Goal: Task Accomplishment & Management: Manage account settings

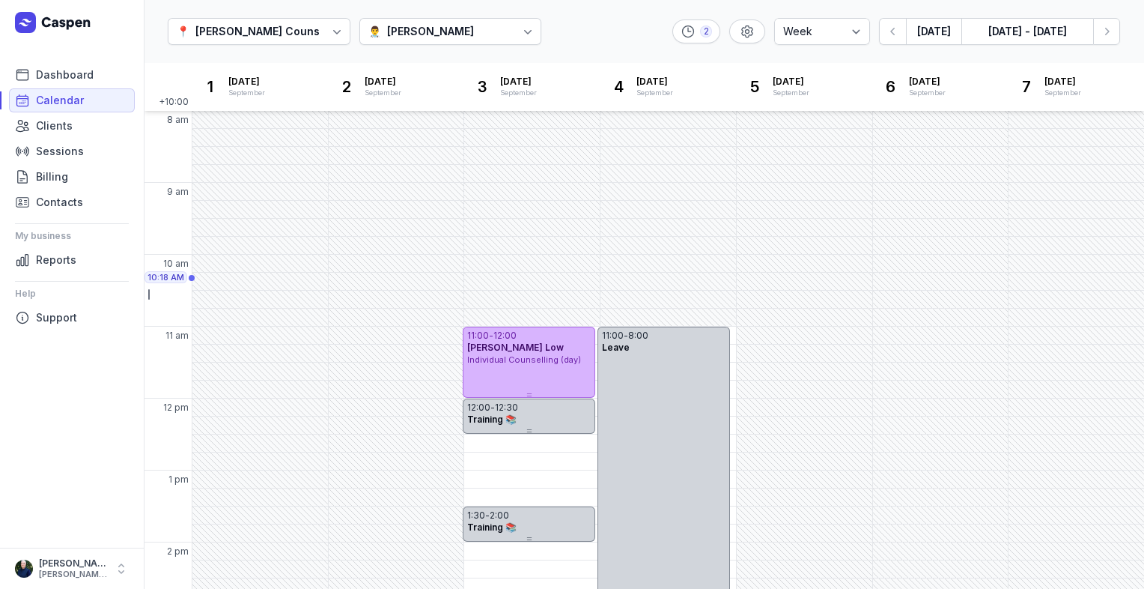
select select "week"
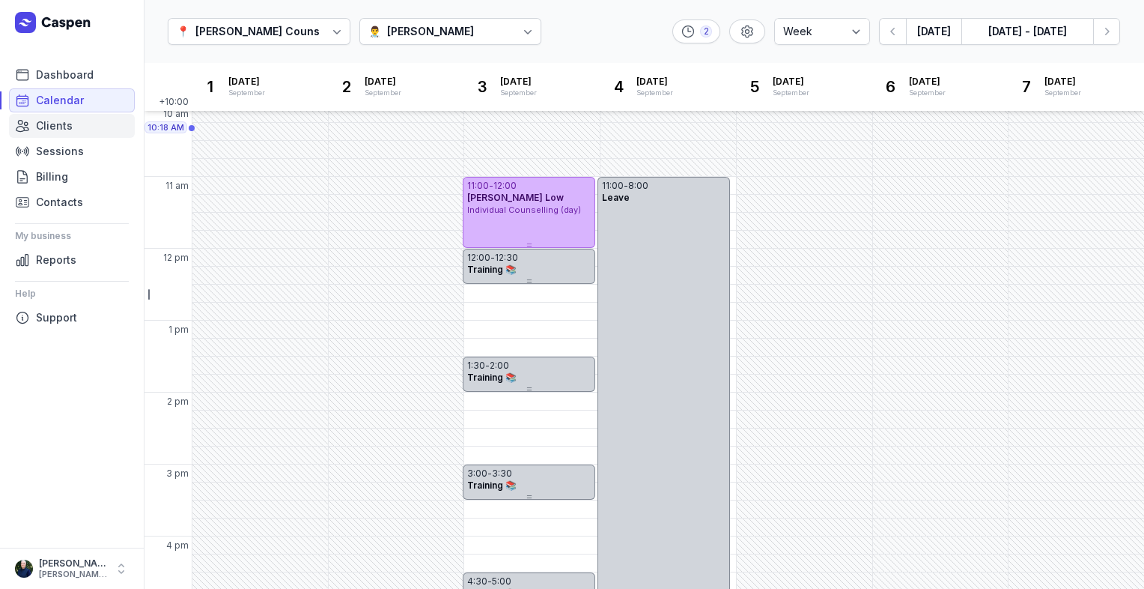
click at [54, 124] on span "Clients" at bounding box center [54, 126] width 37 height 18
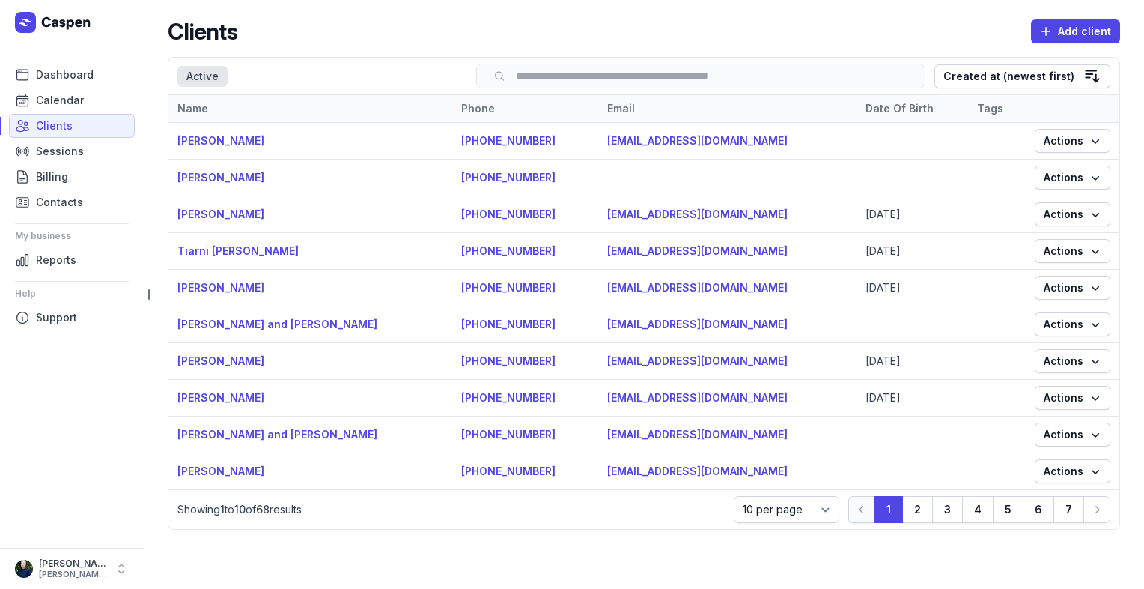
click at [613, 73] on input "search" at bounding box center [701, 75] width 418 height 11
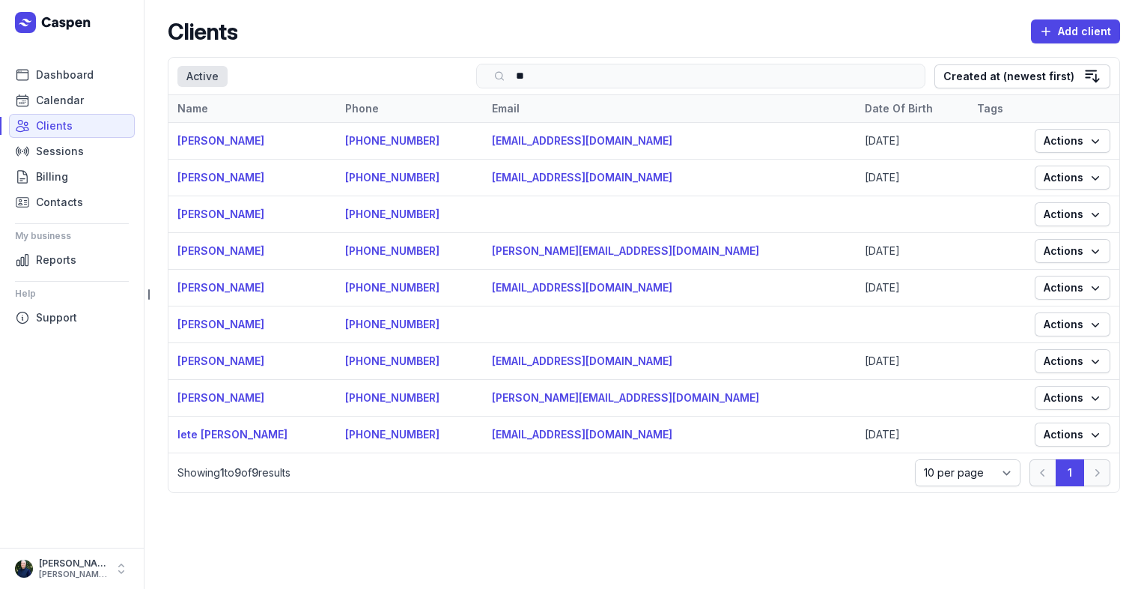
type input "**"
drag, startPoint x: 662, startPoint y: 288, endPoint x: 538, endPoint y: 288, distance: 124.3
click at [538, 288] on td "[EMAIL_ADDRESS][DOMAIN_NAME]" at bounding box center [669, 288] width 373 height 37
copy link "[EMAIL_ADDRESS][DOMAIN_NAME]"
click at [88, 105] on link "Calendar" at bounding box center [72, 100] width 126 height 24
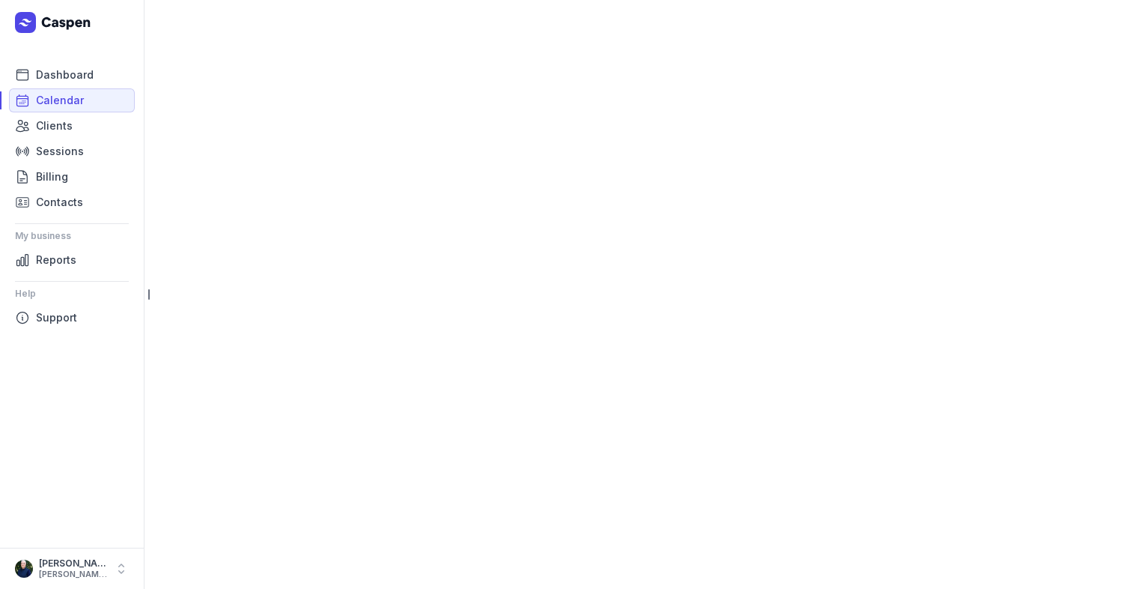
select select "week"
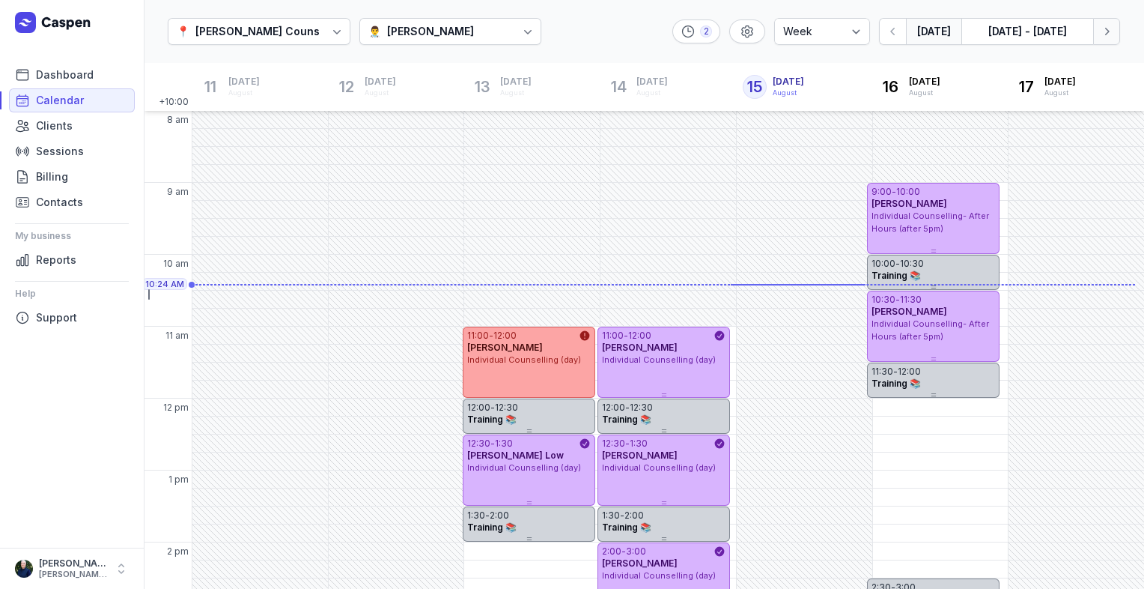
click at [1108, 38] on icon "button" at bounding box center [1106, 31] width 15 height 15
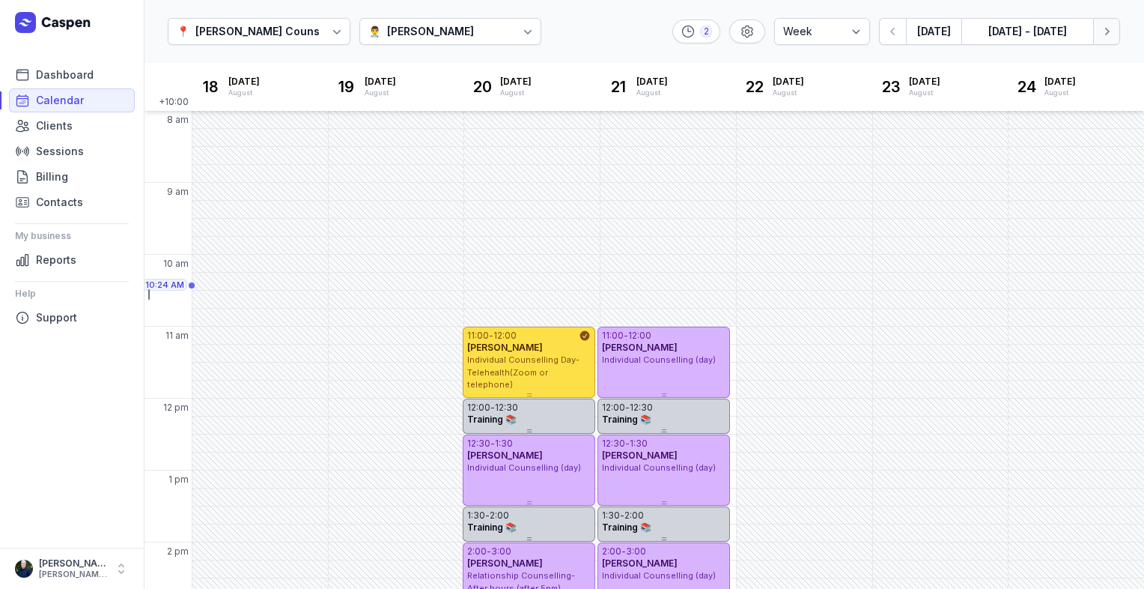
click at [1108, 38] on icon "button" at bounding box center [1106, 31] width 15 height 15
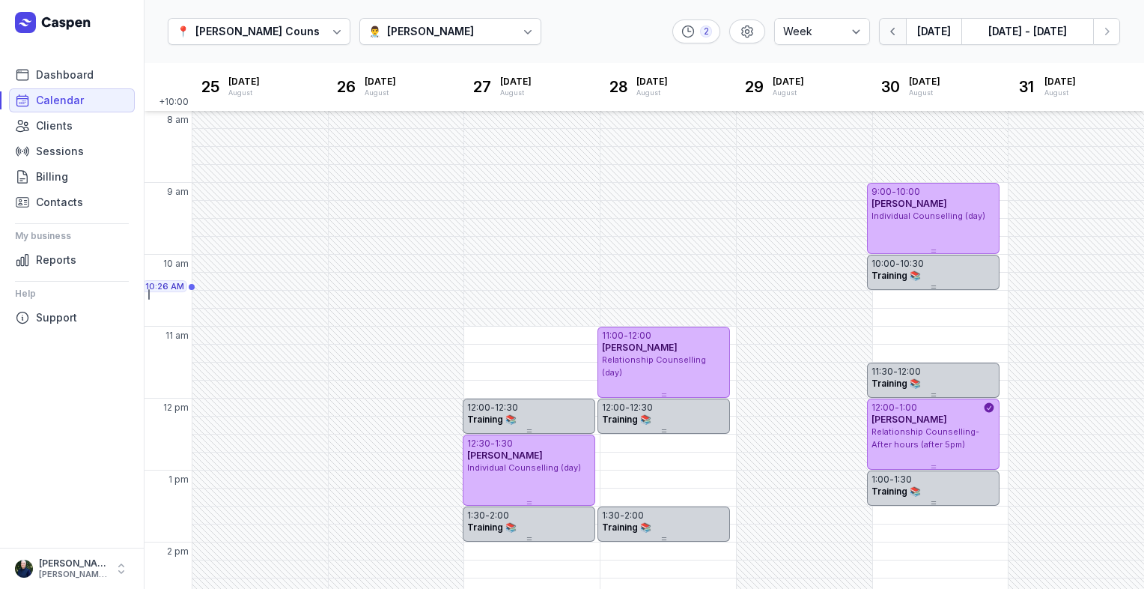
click at [891, 33] on icon "button" at bounding box center [893, 31] width 15 height 15
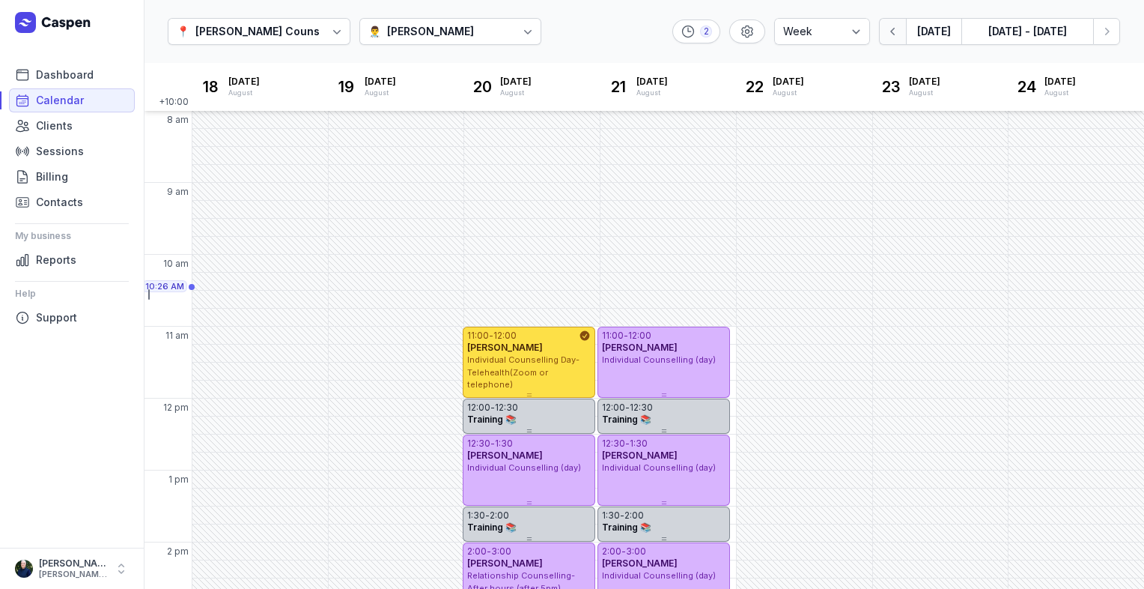
click at [891, 33] on icon "button" at bounding box center [893, 31] width 15 height 15
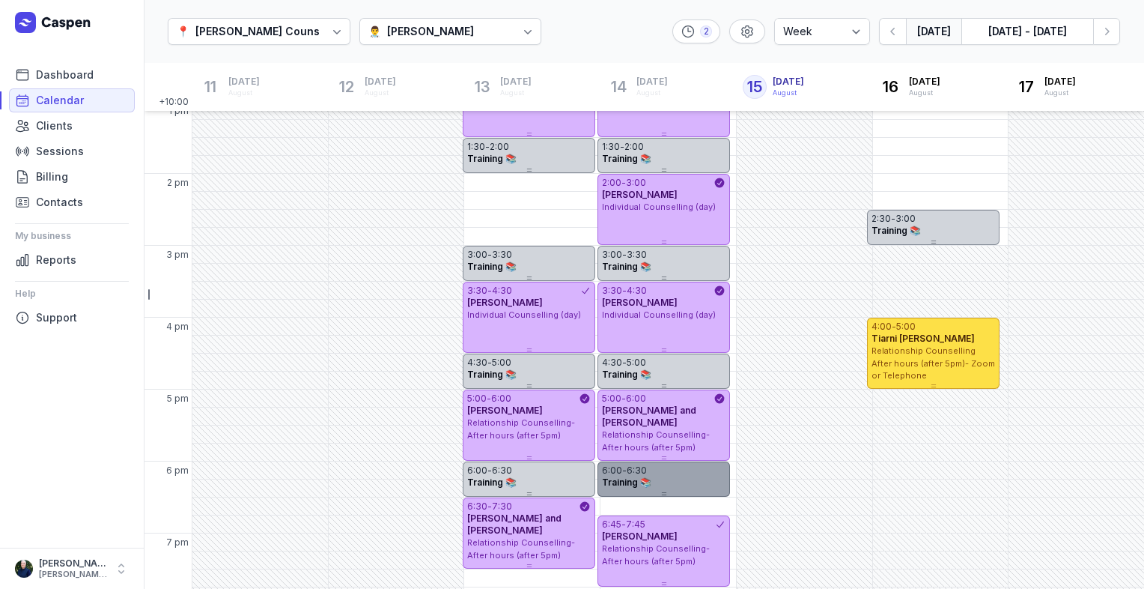
scroll to position [374, 0]
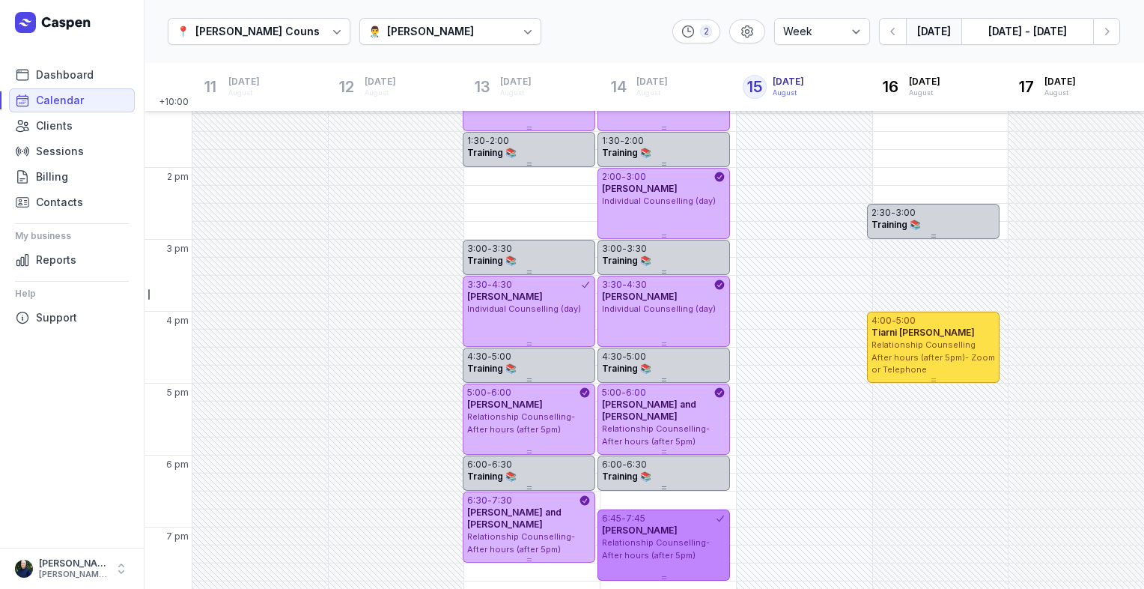
click at [683, 536] on div "[PERSON_NAME]" at bounding box center [664, 530] width 124 height 12
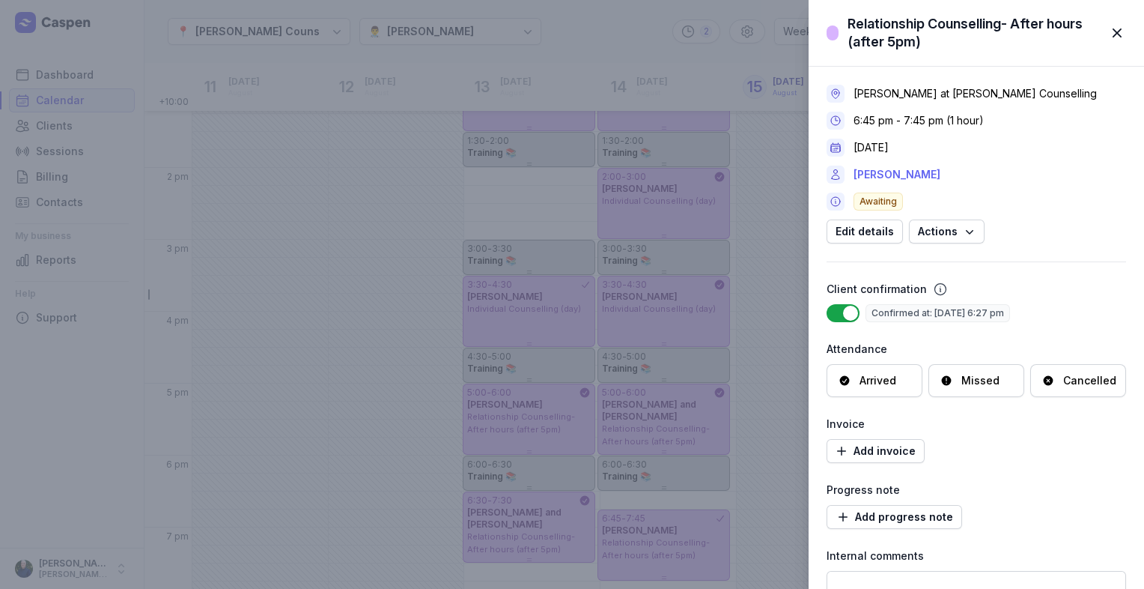
click at [932, 176] on link "[PERSON_NAME]" at bounding box center [897, 175] width 87 height 18
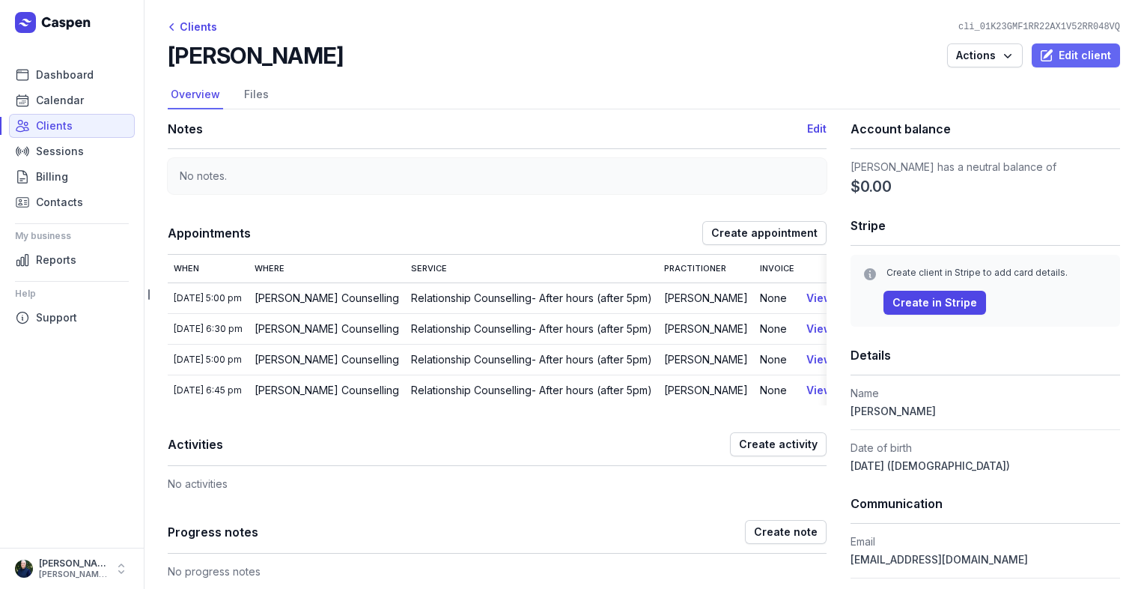
click at [1070, 60] on span "Edit client" at bounding box center [1076, 55] width 70 height 18
select select
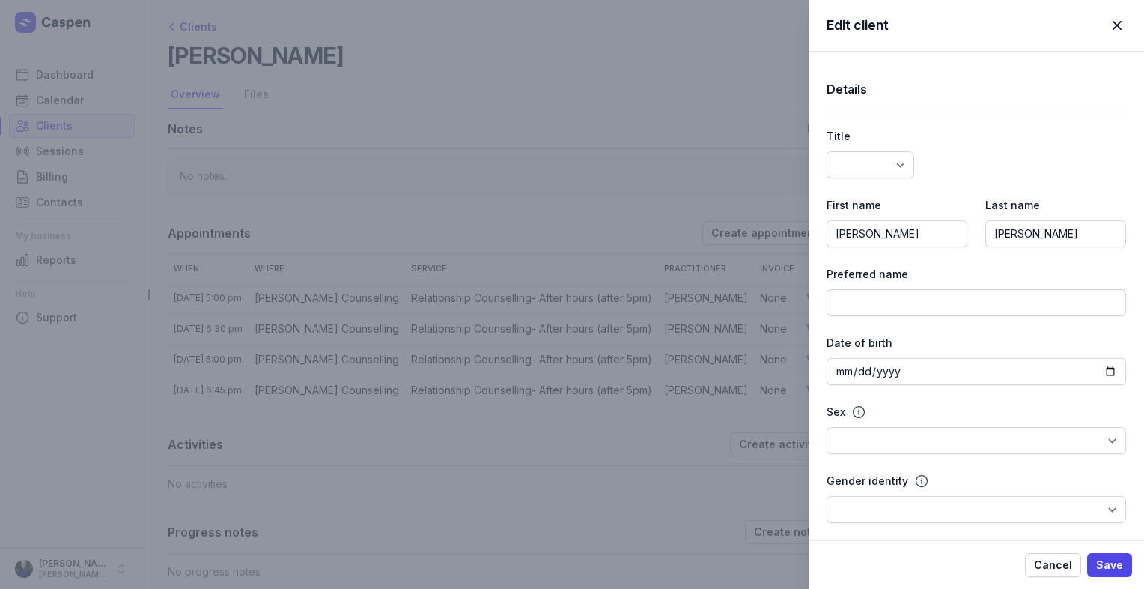
select select
drag, startPoint x: 1081, startPoint y: 231, endPoint x: 1021, endPoint y: 163, distance: 90.2
click at [986, 227] on input "[PERSON_NAME]" at bounding box center [1056, 233] width 141 height 27
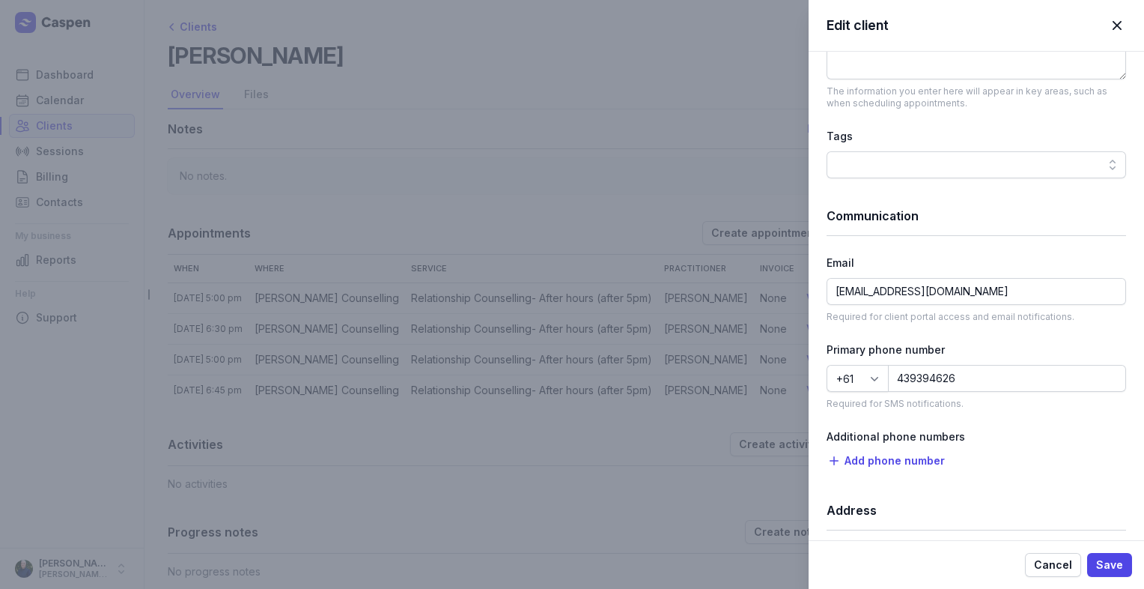
scroll to position [749, 0]
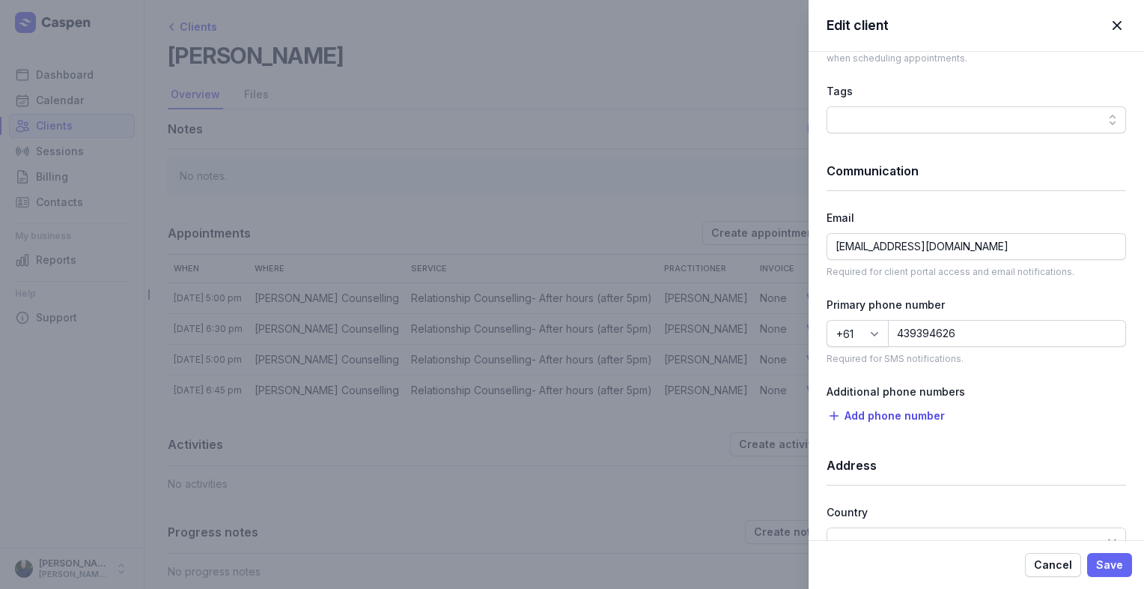
type input "[PERSON_NAME]"
click at [1095, 566] on button "Save" at bounding box center [1109, 565] width 45 height 24
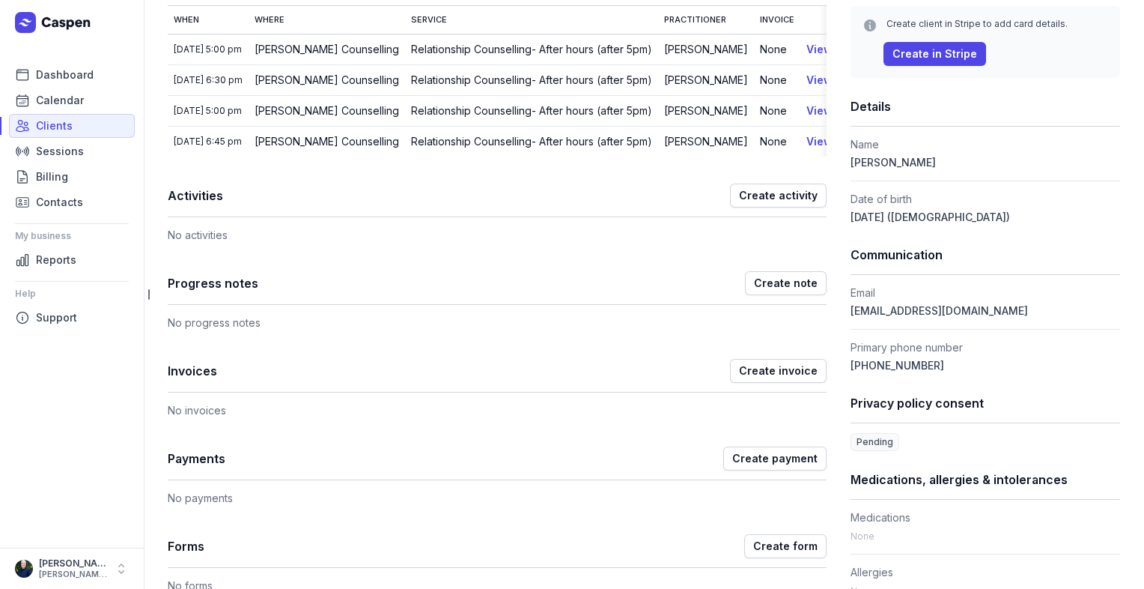
scroll to position [0, 0]
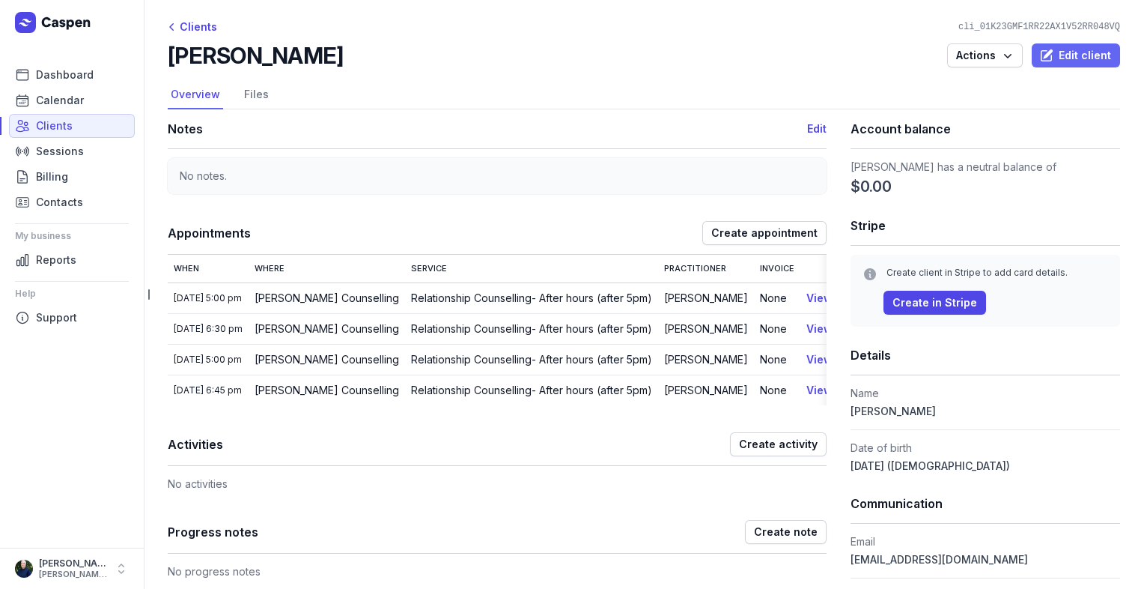
click at [1043, 56] on icon "button" at bounding box center [1048, 54] width 10 height 10
select select
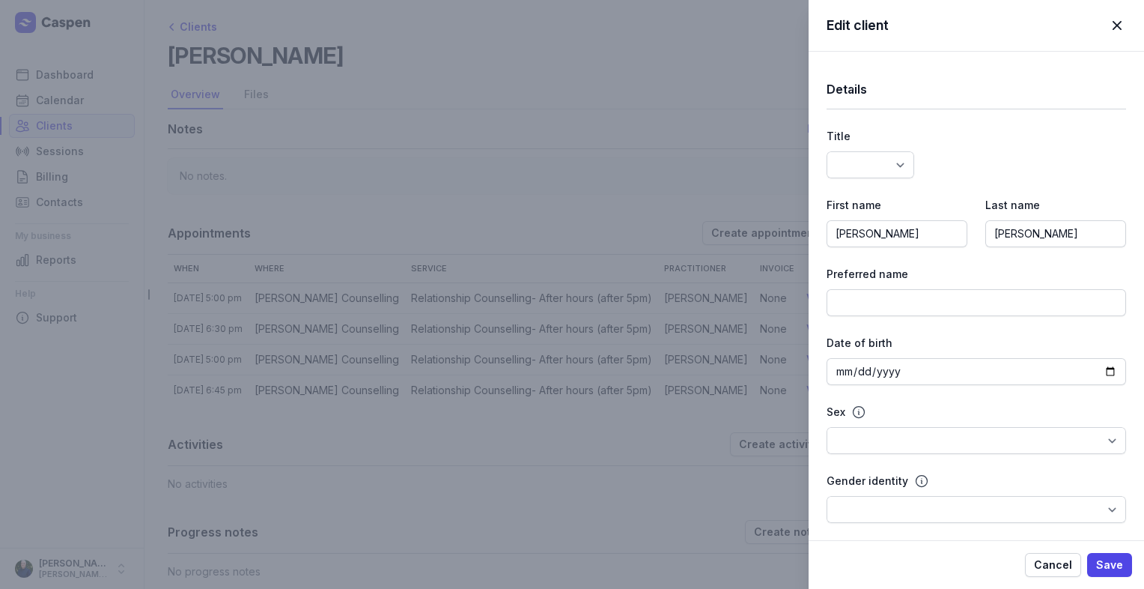
select select
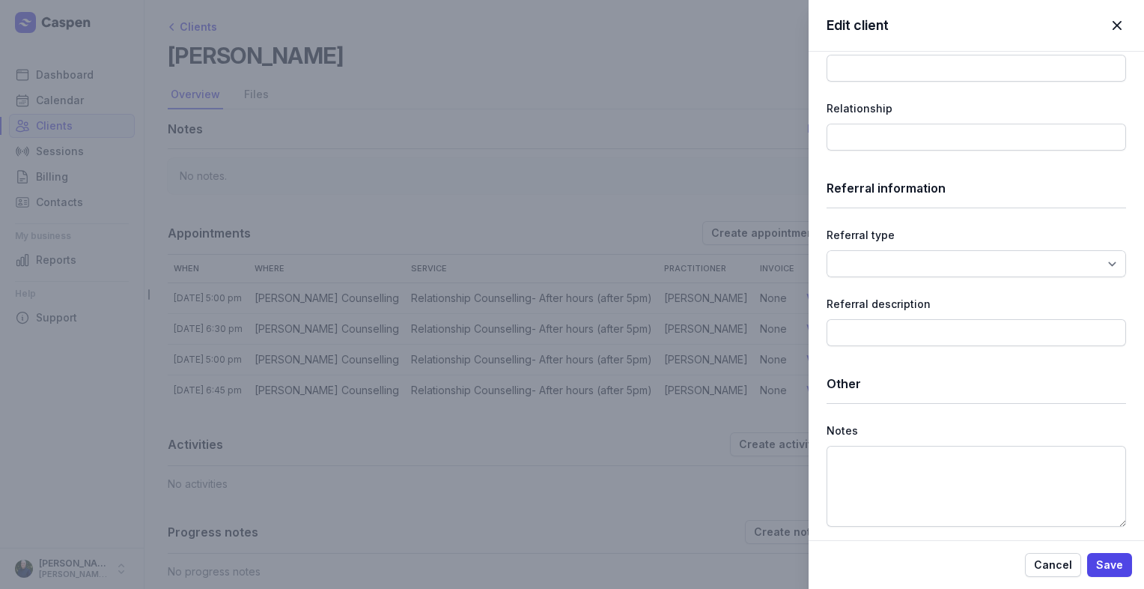
scroll to position [1830, 0]
click at [845, 453] on textarea at bounding box center [977, 484] width 300 height 81
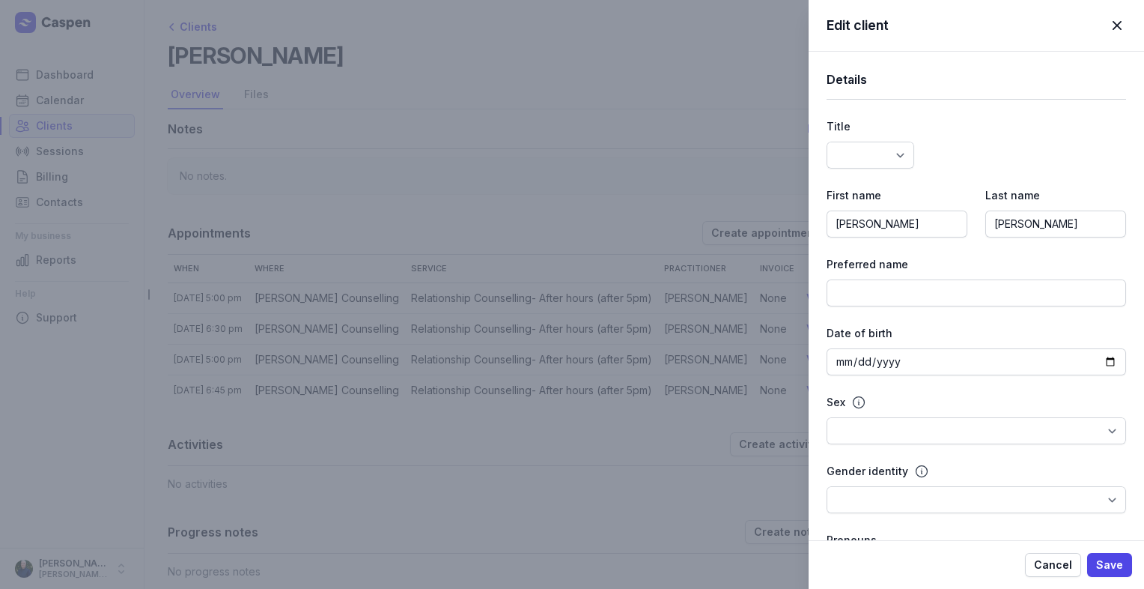
scroll to position [0, 0]
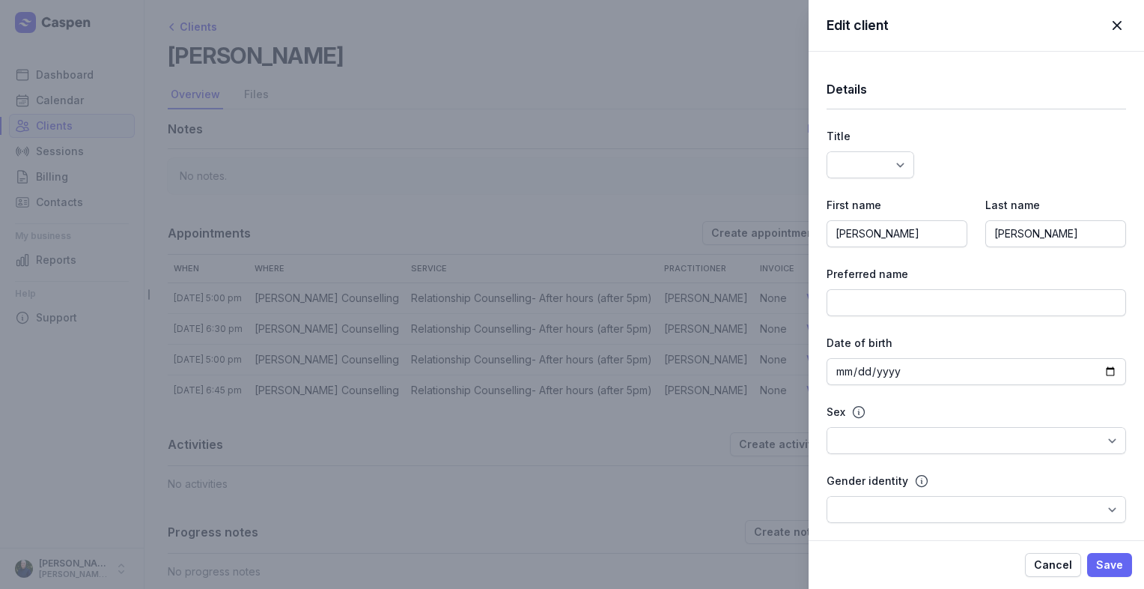
type textarea "[PERSON_NAME] - partner [PERSON_NAME] 0413 698 405 [EMAIL_ADDRESS][DOMAIN_NAME]"
click at [1105, 558] on span "Save" at bounding box center [1109, 565] width 27 height 18
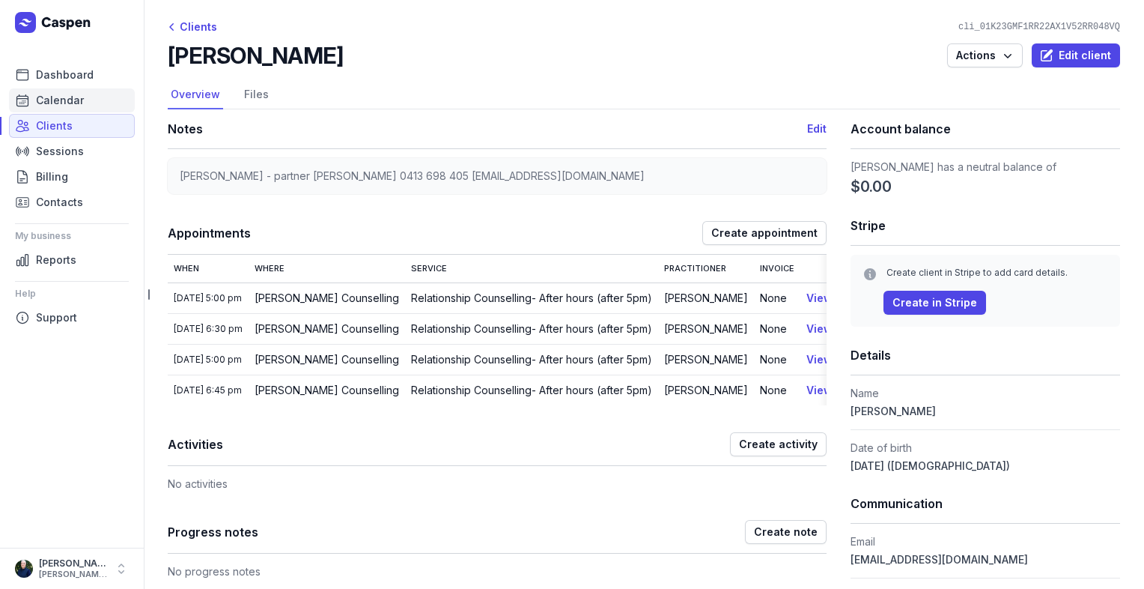
click at [52, 100] on span "Calendar" at bounding box center [60, 100] width 48 height 18
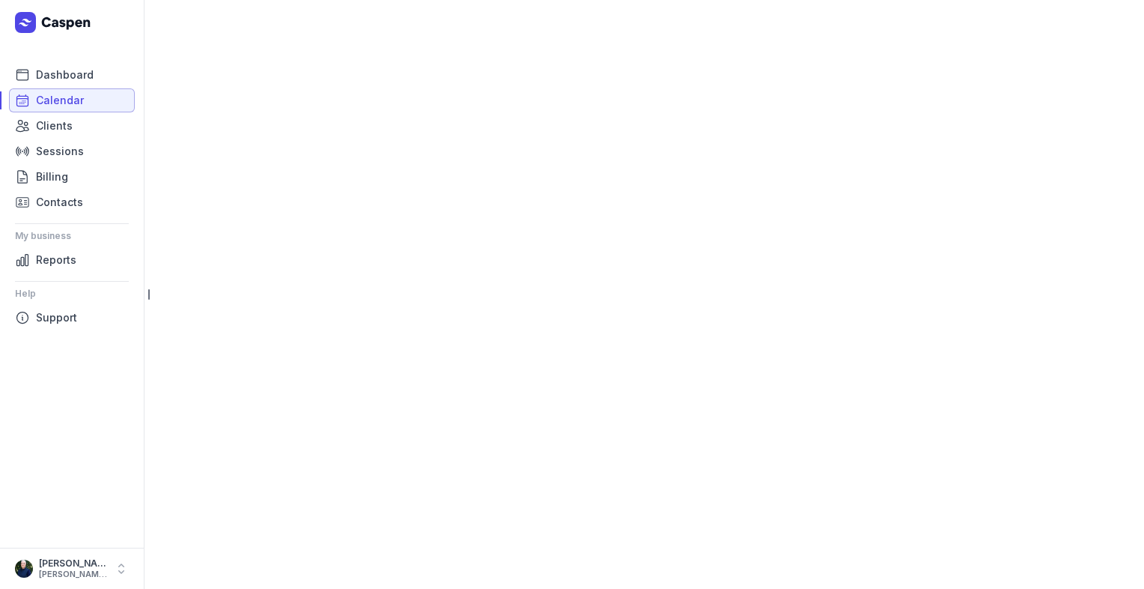
select select "week"
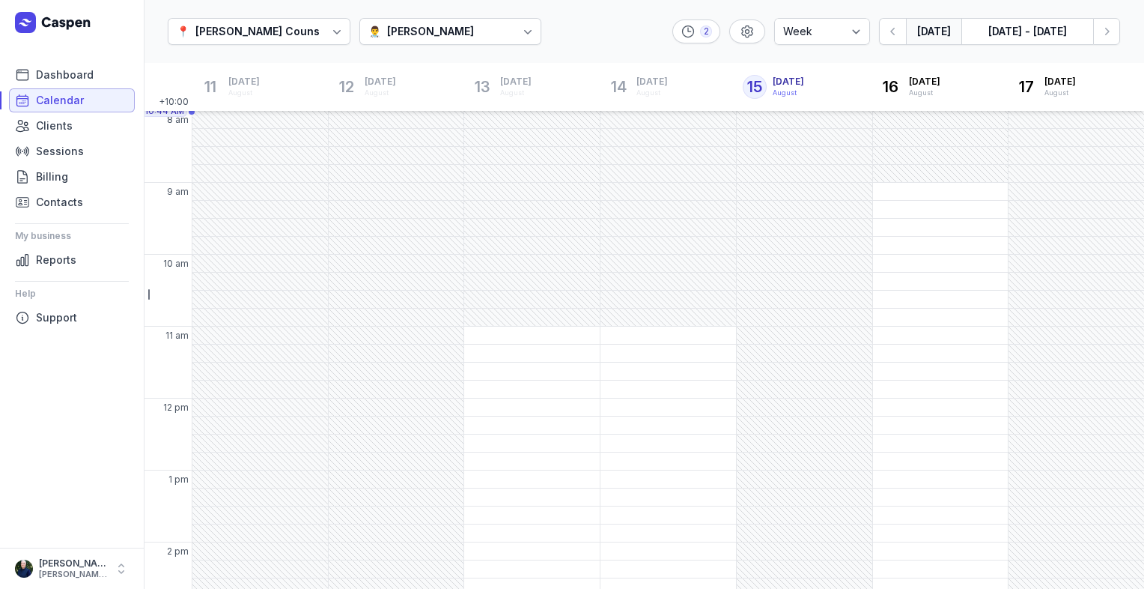
scroll to position [10, 0]
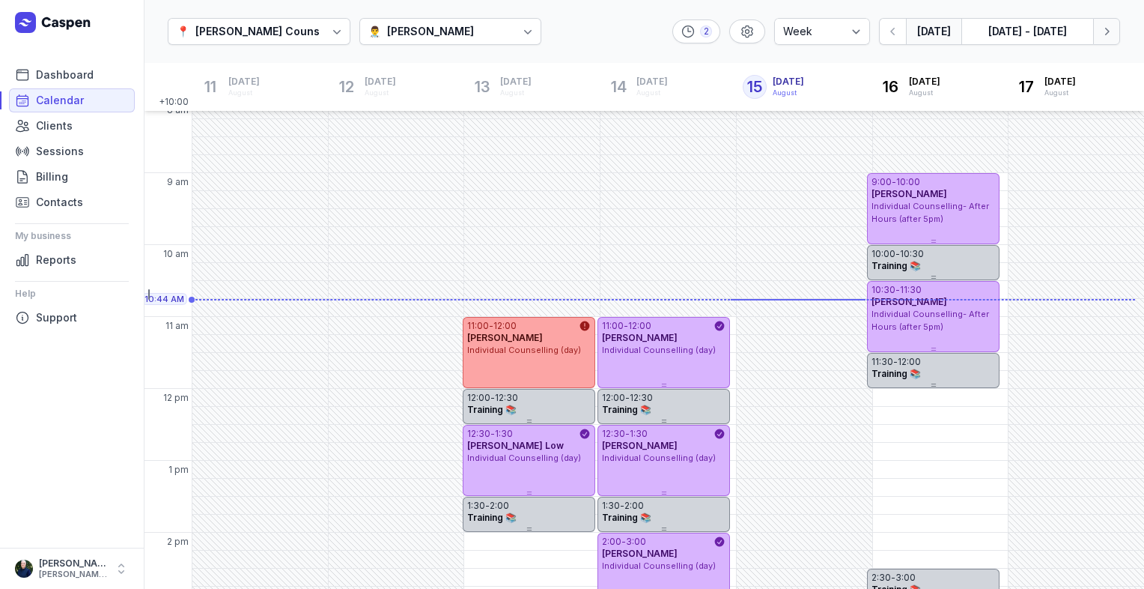
click at [1107, 31] on icon "button" at bounding box center [1106, 31] width 15 height 15
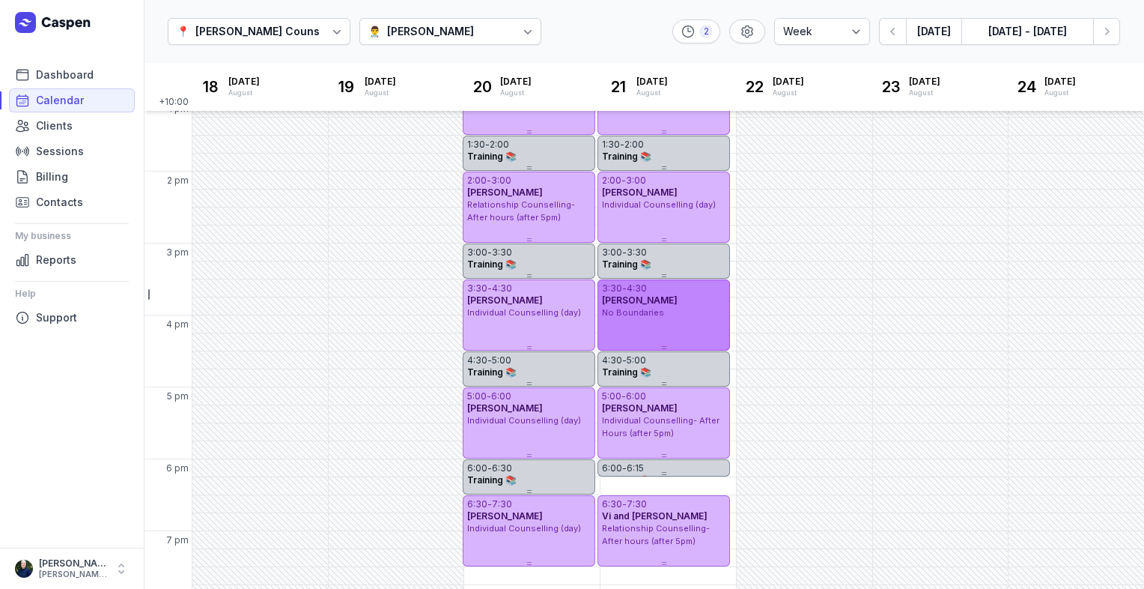
scroll to position [385, 0]
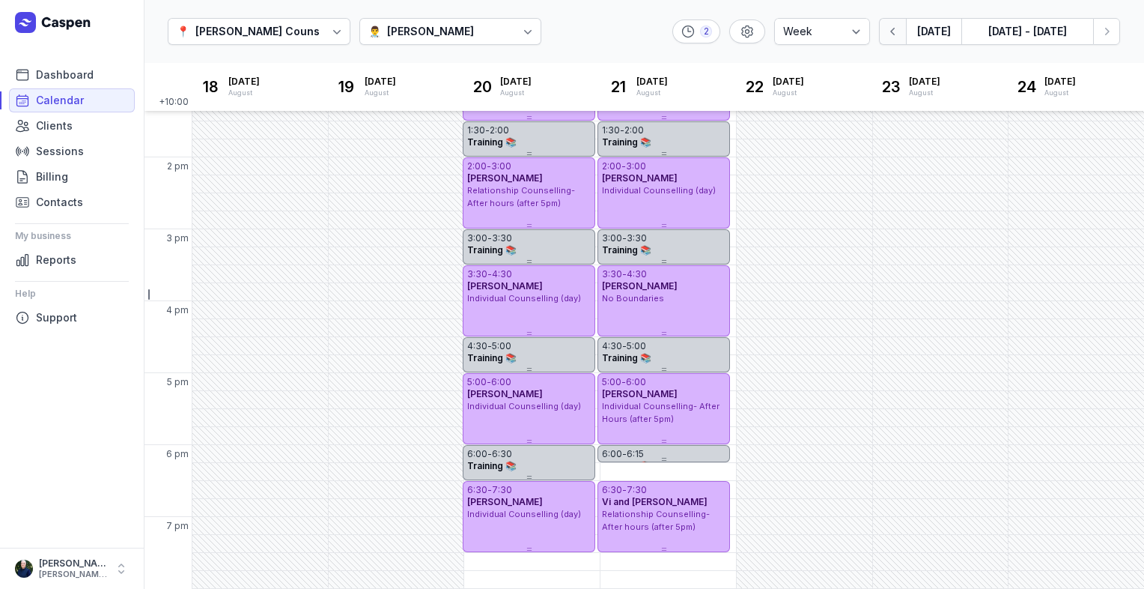
click at [901, 34] on icon "button" at bounding box center [893, 31] width 15 height 15
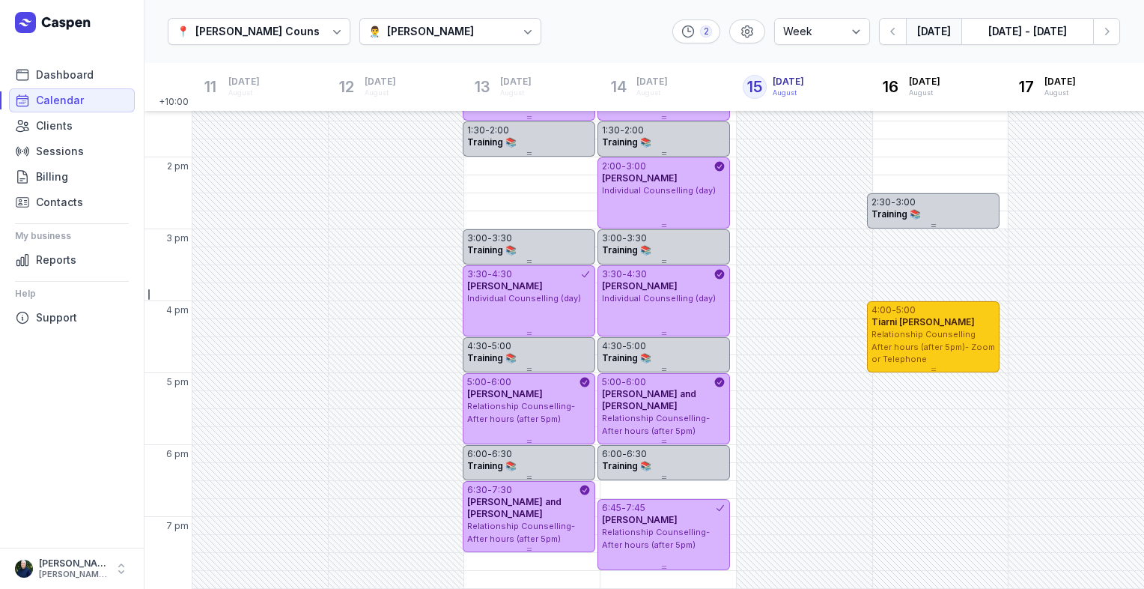
click at [971, 324] on div "Tiarni [PERSON_NAME]" at bounding box center [934, 322] width 124 height 12
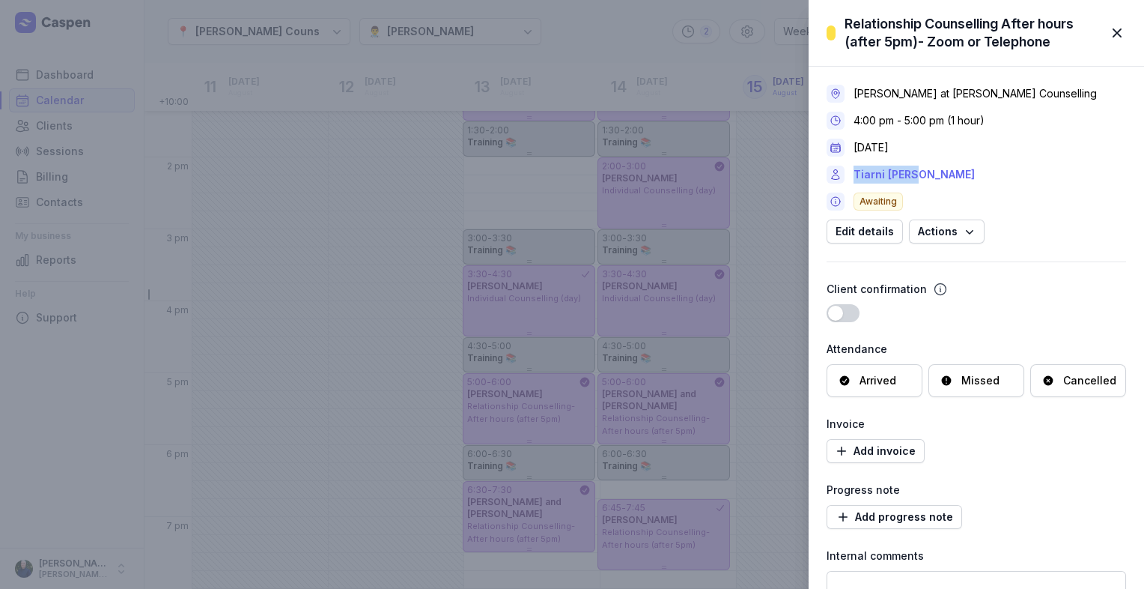
drag, startPoint x: 926, startPoint y: 174, endPoint x: 857, endPoint y: 175, distance: 68.9
click at [857, 175] on div "Tiarni [PERSON_NAME]" at bounding box center [977, 175] width 300 height 18
copy link "Tiarni [PERSON_NAME]"
click at [1120, 33] on span "button" at bounding box center [1117, 32] width 33 height 33
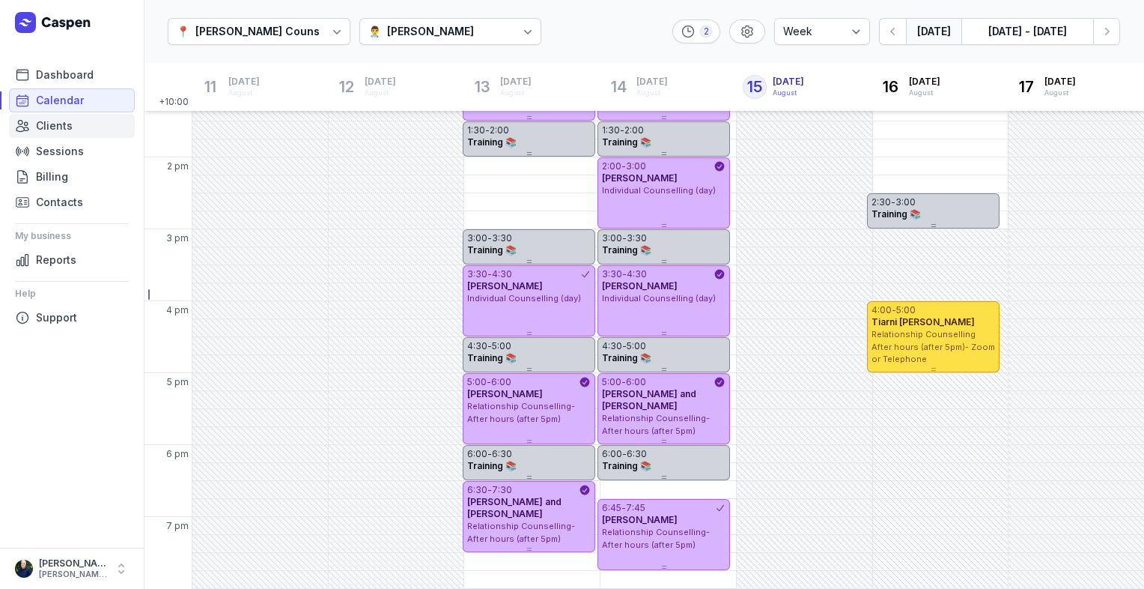
click at [43, 129] on span "Clients" at bounding box center [54, 126] width 37 height 18
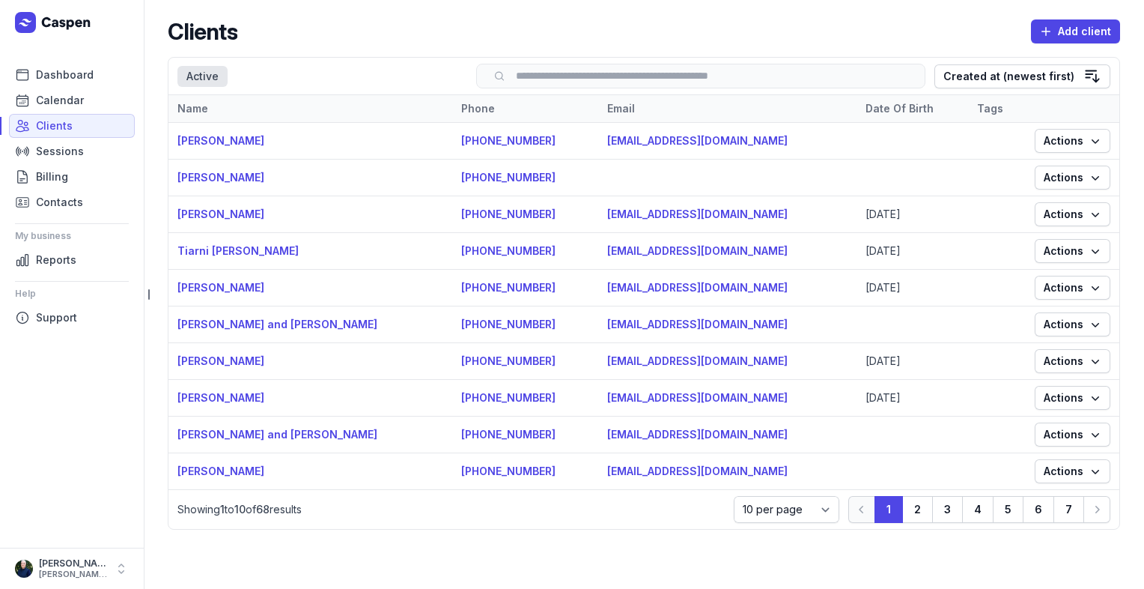
click at [568, 78] on input "search" at bounding box center [701, 75] width 418 height 11
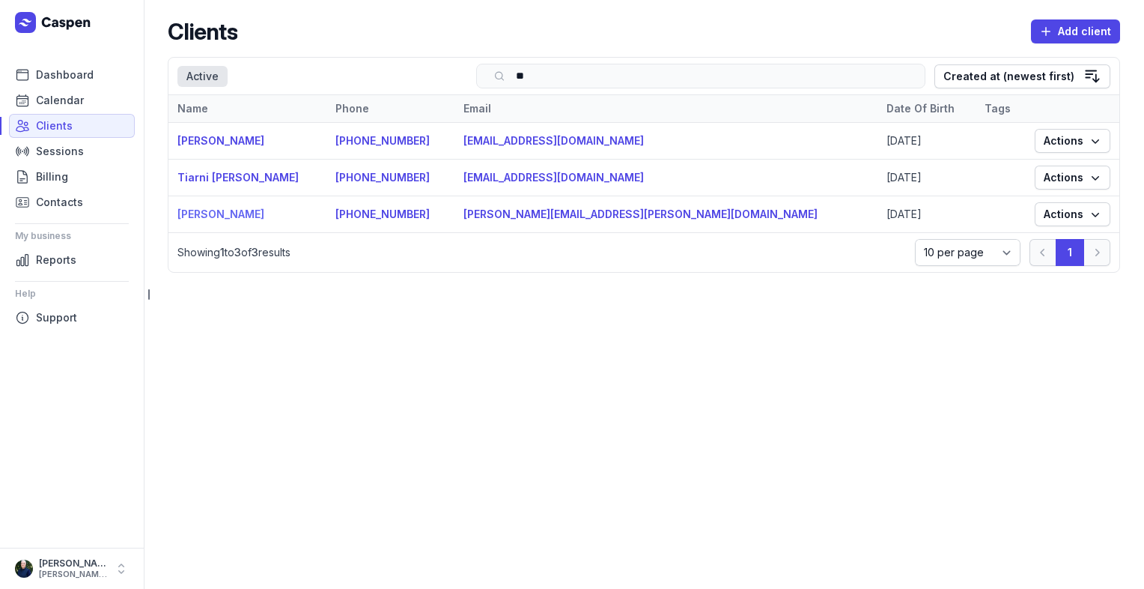
type input "**"
click at [198, 218] on link "[PERSON_NAME]" at bounding box center [220, 213] width 87 height 13
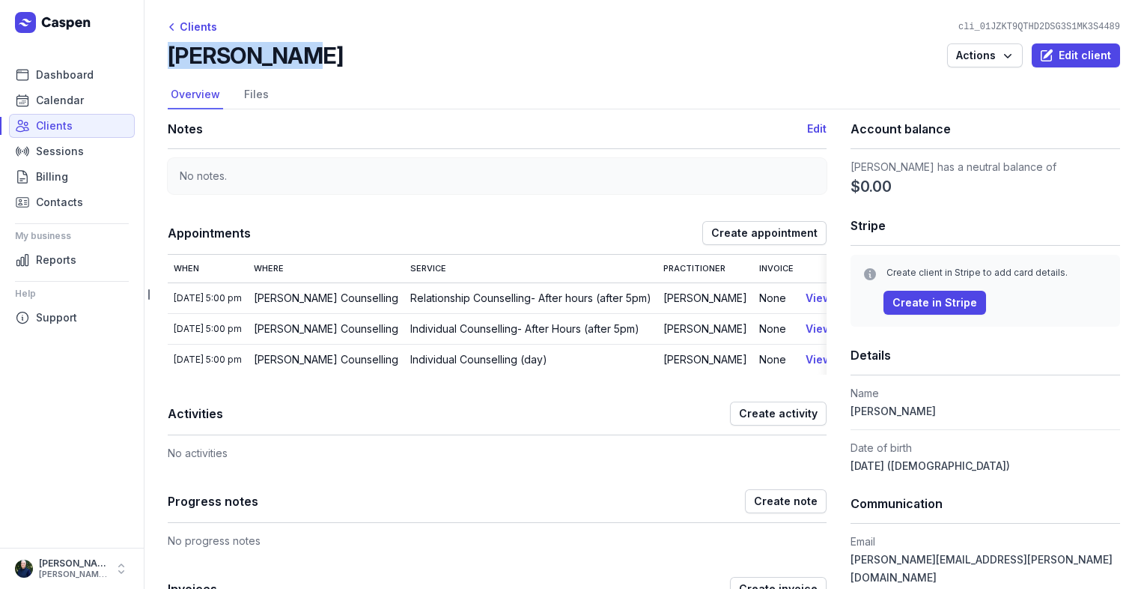
drag, startPoint x: 273, startPoint y: 61, endPoint x: 166, endPoint y: 60, distance: 107.1
click at [166, 60] on div "Clients cli_01JZKT9QTHD2DSG3S1MK3S4489 [PERSON_NAME] Actions Edit client Select…" at bounding box center [644, 585] width 1001 height 1171
copy h2 "[PERSON_NAME]"
click at [47, 106] on span "Calendar" at bounding box center [60, 100] width 48 height 18
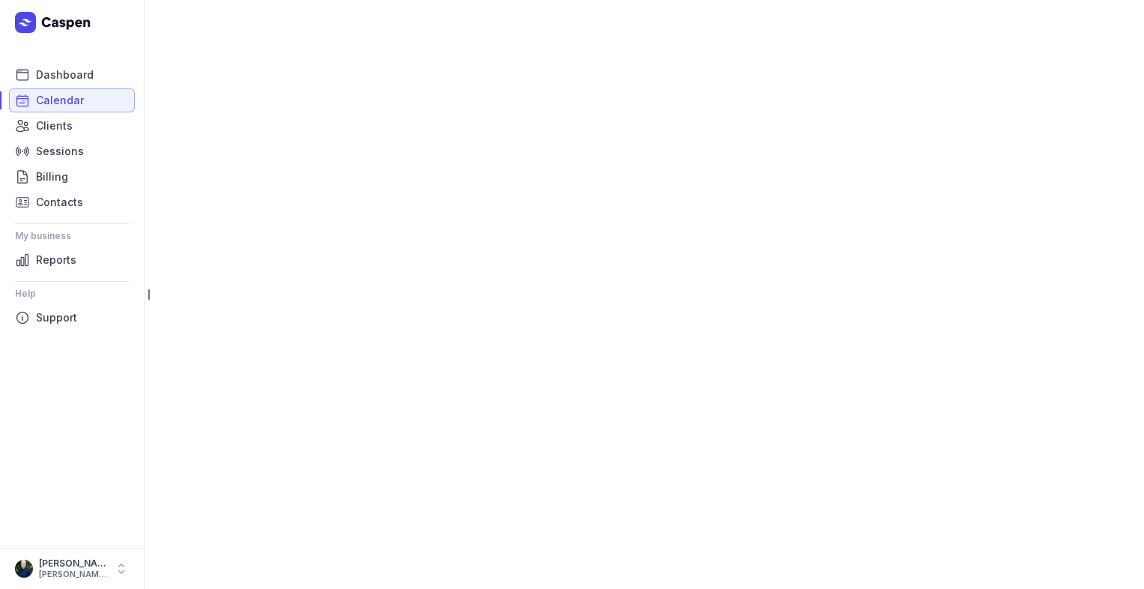
select select "week"
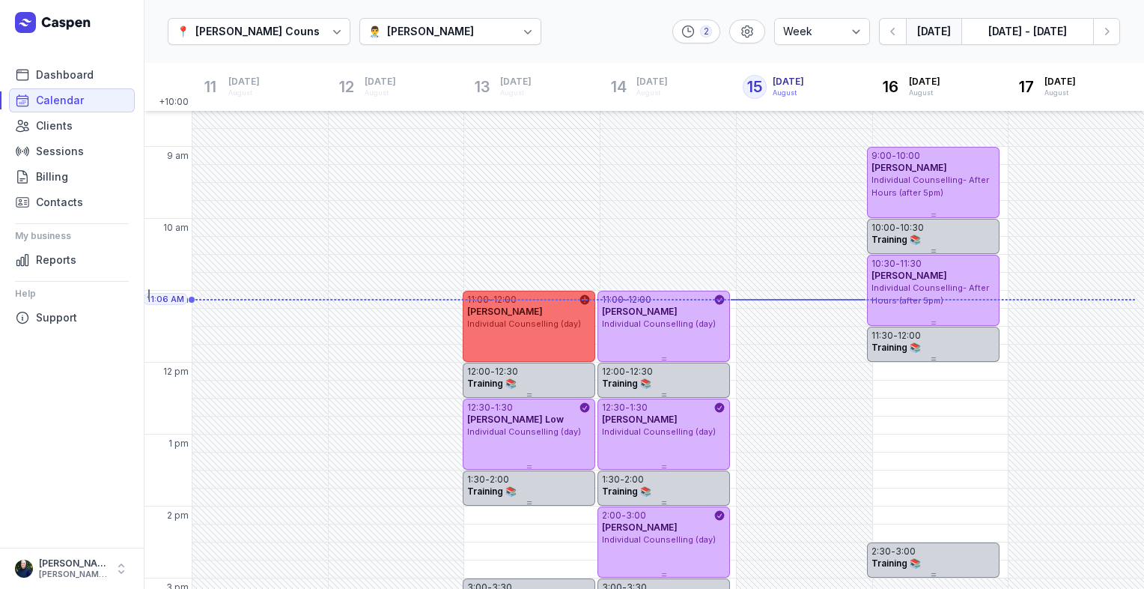
scroll to position [36, 0]
click at [532, 336] on div "11:00 - 12:00 [PERSON_NAME] Individual Counselling (day)" at bounding box center [529, 326] width 133 height 71
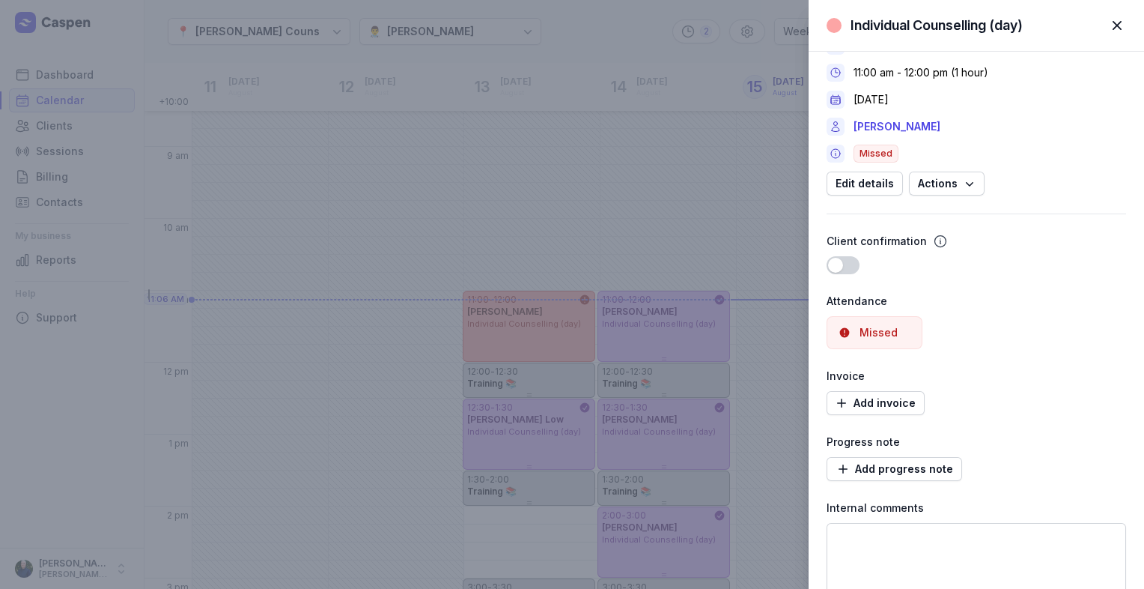
scroll to position [63, 0]
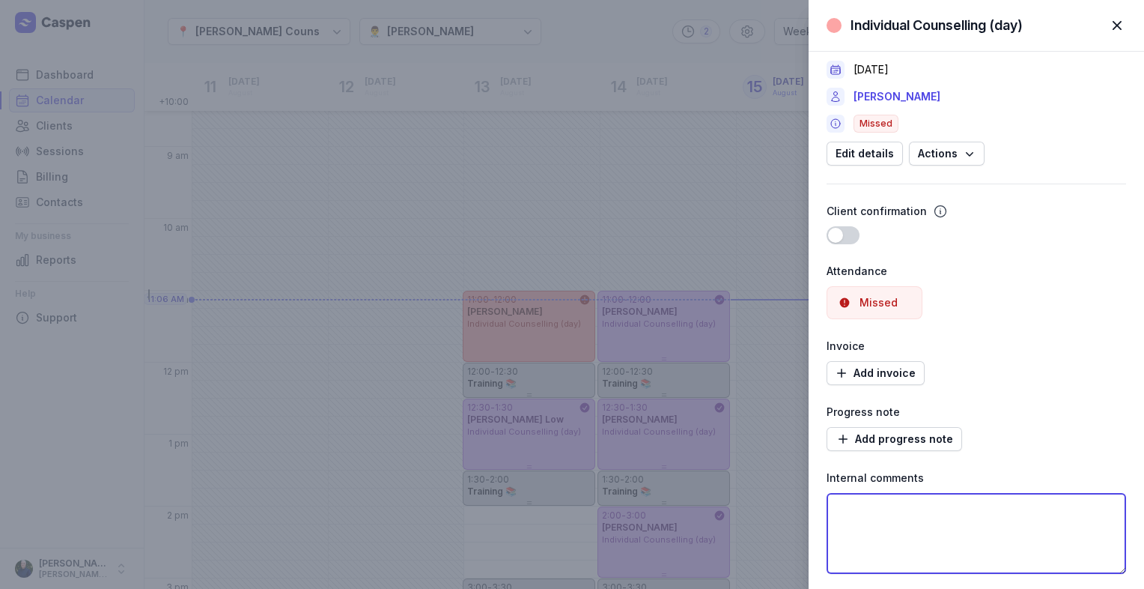
click at [1061, 523] on textarea at bounding box center [977, 533] width 300 height 81
click at [1084, 523] on textarea at bounding box center [977, 533] width 300 height 81
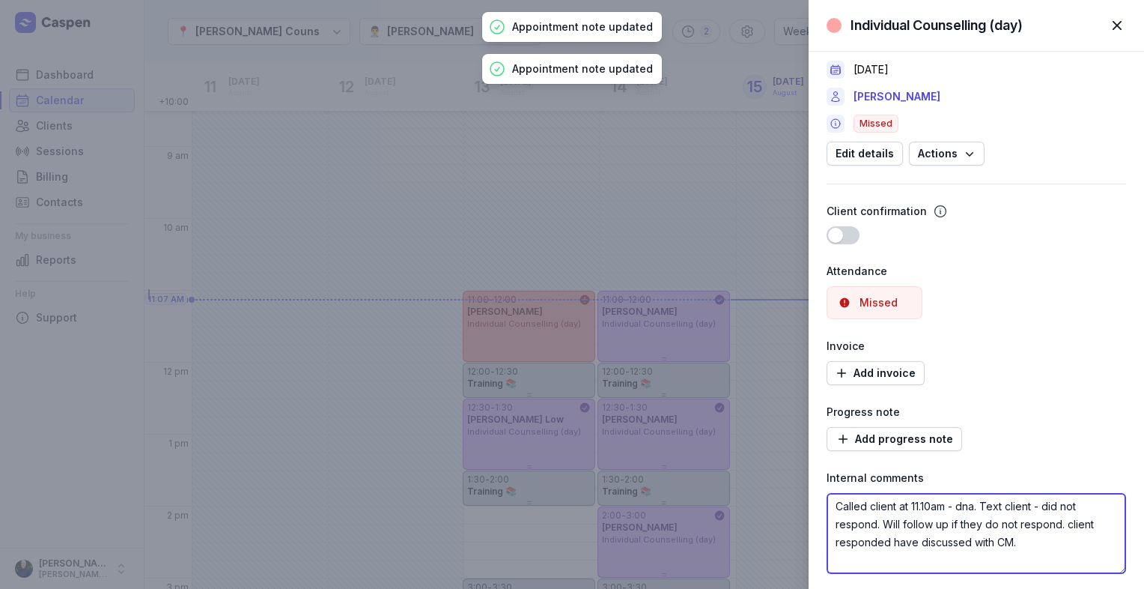
click at [1018, 543] on textarea "Called client at 11.10am - dna. Text client - did not respond. Will follow up i…" at bounding box center [977, 533] width 300 height 81
type textarea "Called client at 11.10am - dna. Text client - did not respond. Will follow up i…"
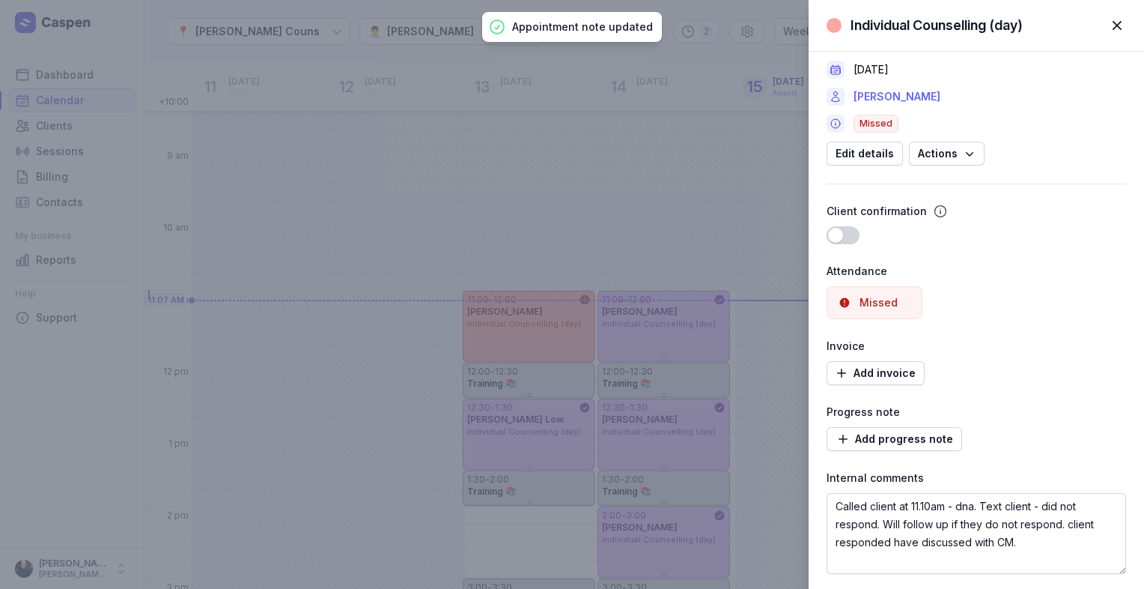
click at [904, 98] on link "[PERSON_NAME]" at bounding box center [897, 97] width 87 height 18
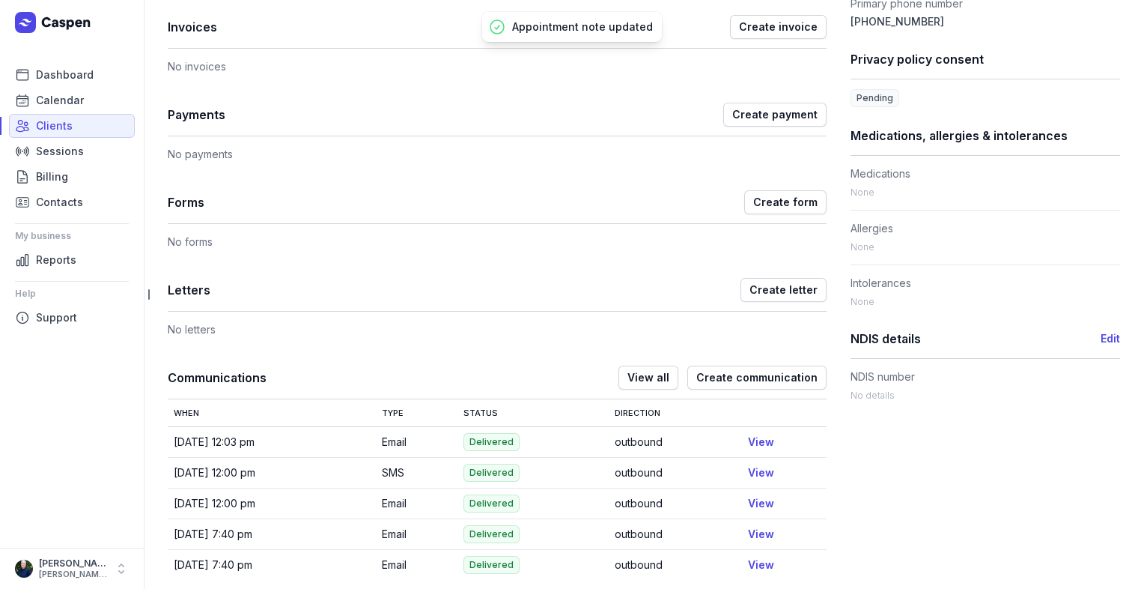
scroll to position [610, 0]
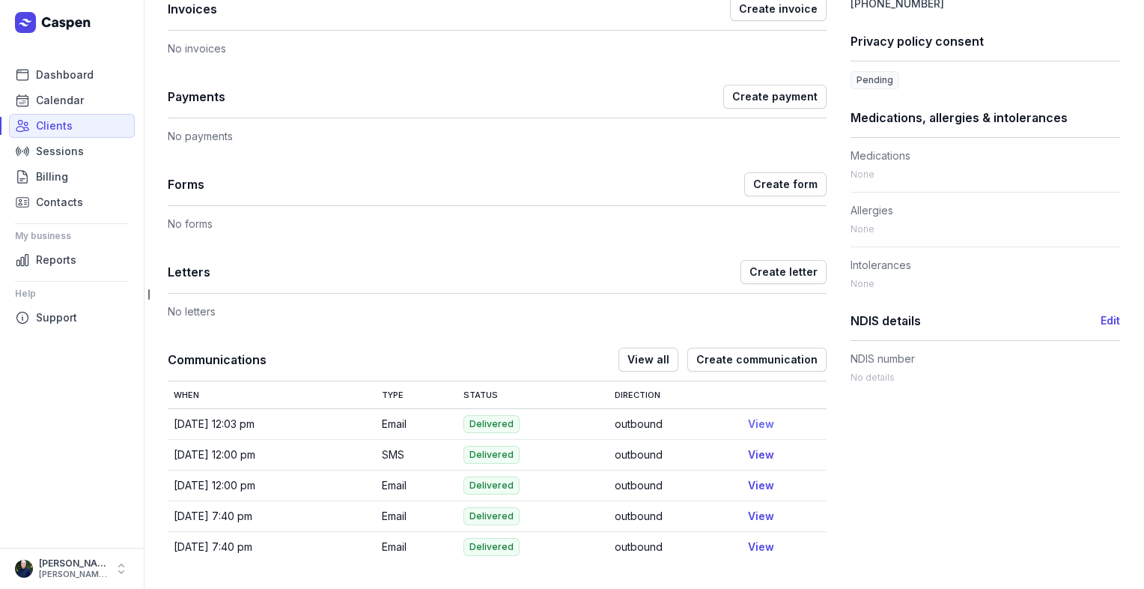
click at [762, 426] on link "View" at bounding box center [761, 423] width 26 height 13
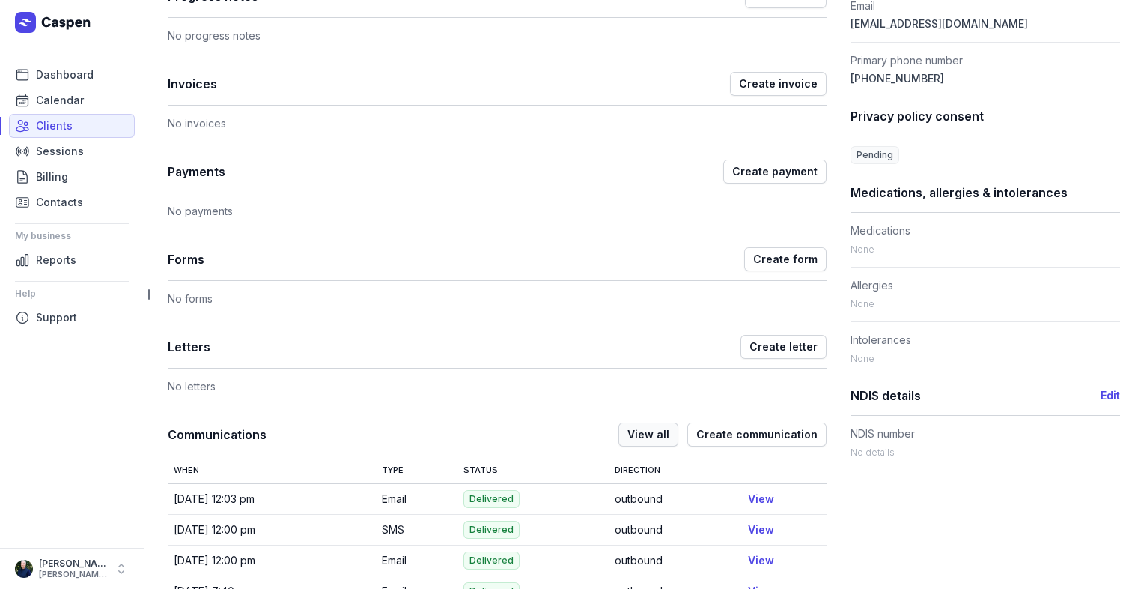
click at [646, 436] on span "View all" at bounding box center [649, 434] width 42 height 18
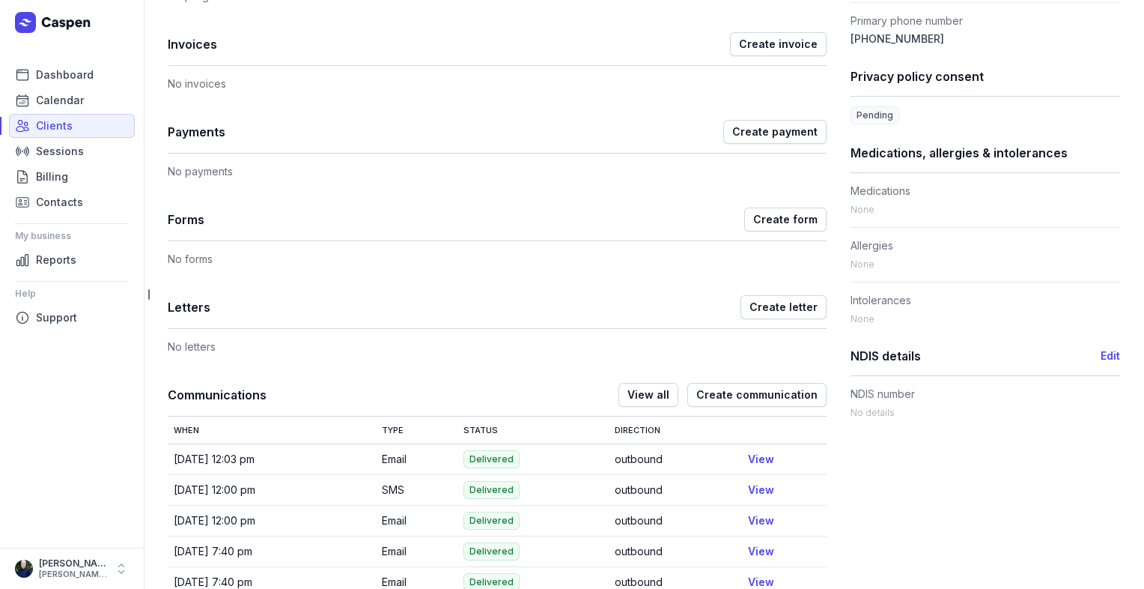
scroll to position [610, 0]
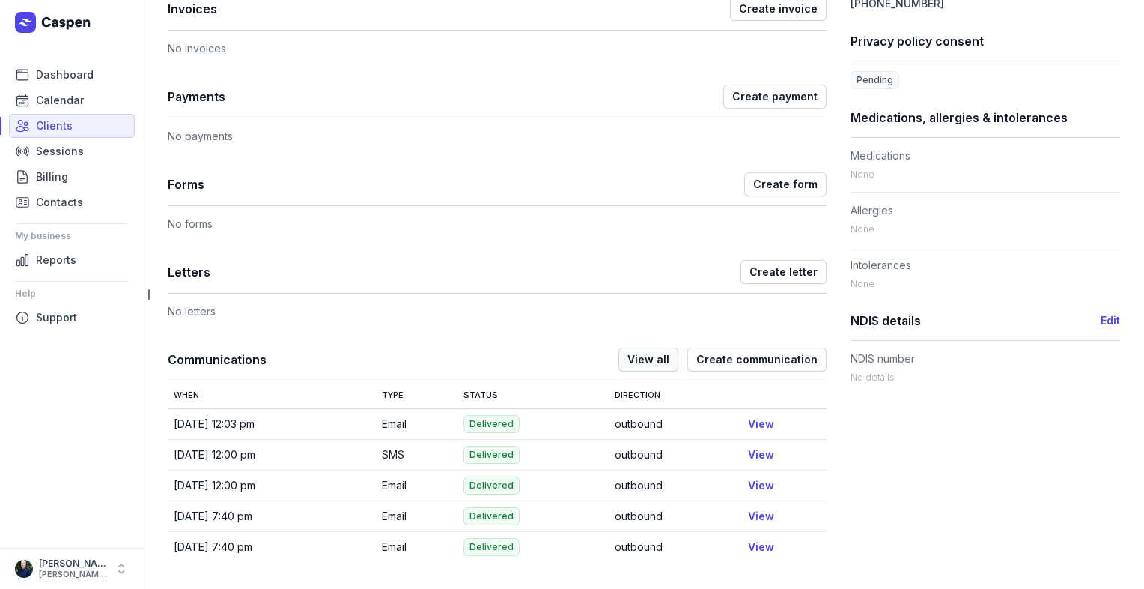
click at [646, 351] on span "View all" at bounding box center [649, 359] width 42 height 18
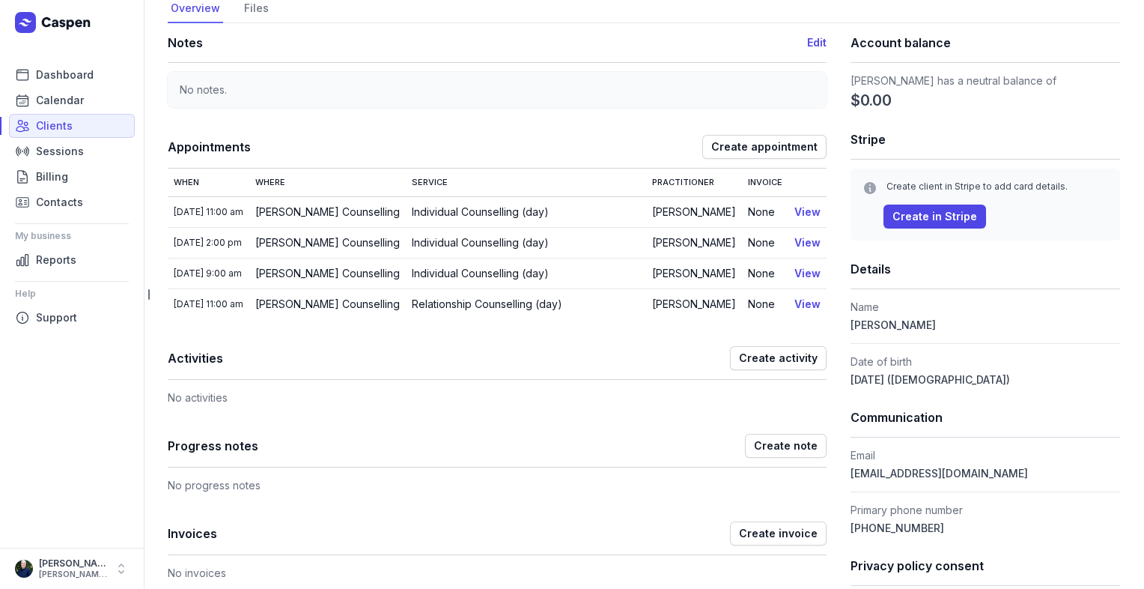
scroll to position [0, 0]
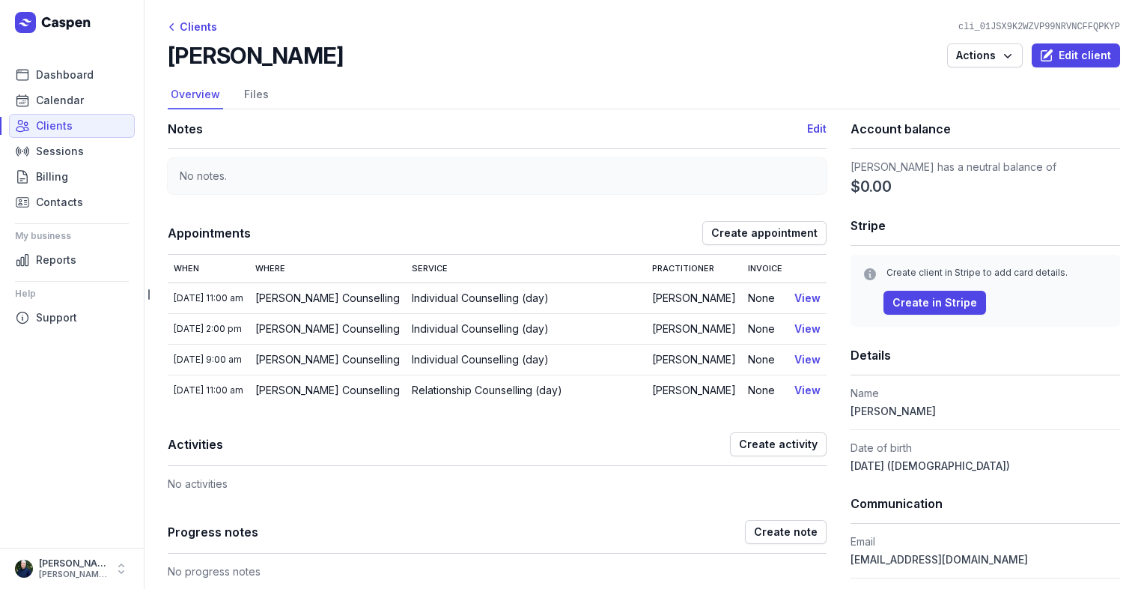
drag, startPoint x: 382, startPoint y: 57, endPoint x: 168, endPoint y: 57, distance: 214.2
click at [168, 57] on div "[PERSON_NAME] Actions Edit client" at bounding box center [644, 55] width 953 height 27
drag, startPoint x: 168, startPoint y: 57, endPoint x: 338, endPoint y: 61, distance: 170.8
copy h2 "[PERSON_NAME]"
click at [803, 298] on link "View" at bounding box center [808, 297] width 26 height 13
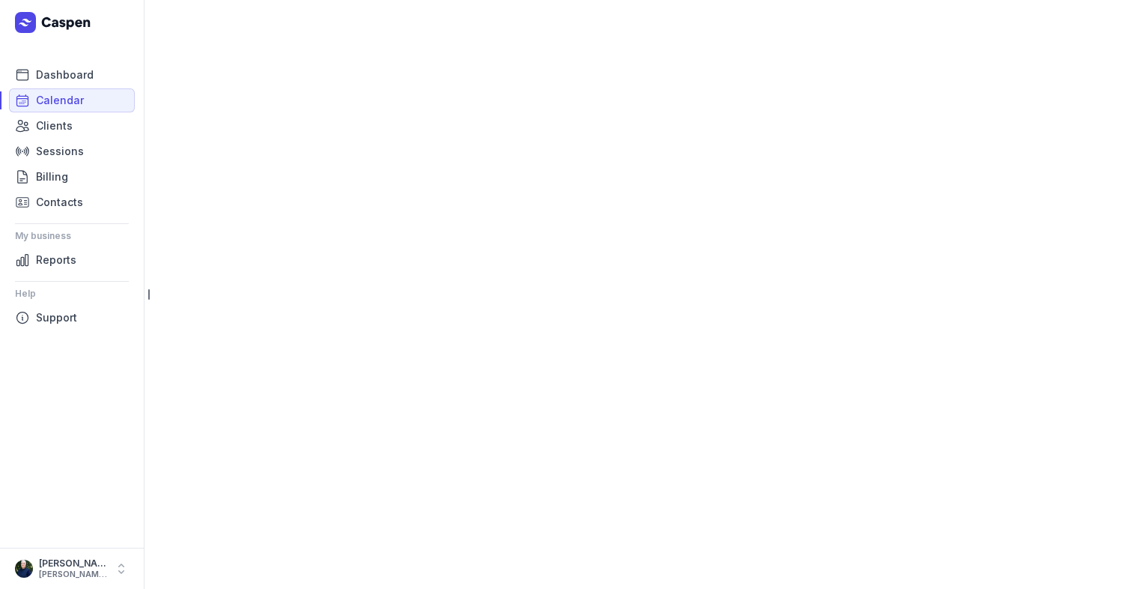
select select "week"
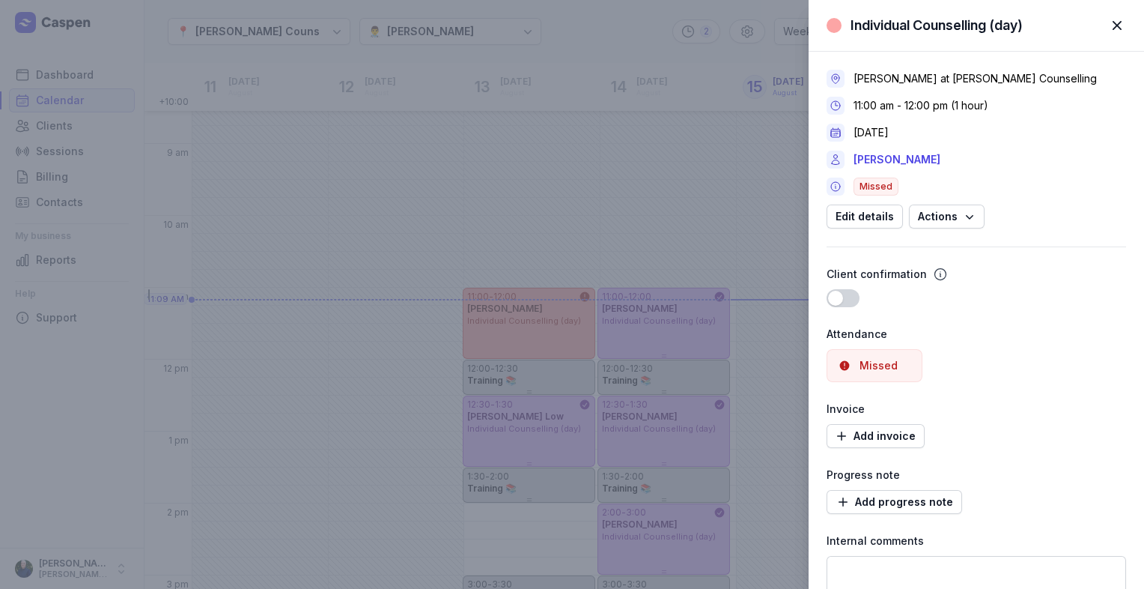
click at [1105, 23] on span "button" at bounding box center [1117, 25] width 33 height 33
